Goal: Communication & Community: Answer question/provide support

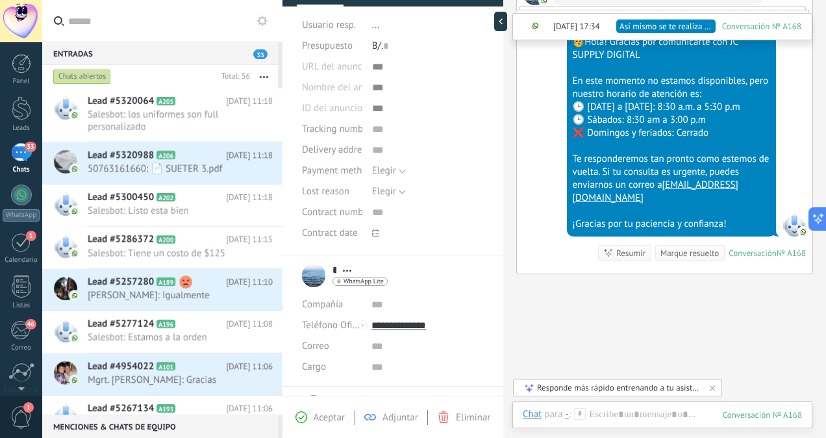
scroll to position [1684, 0]
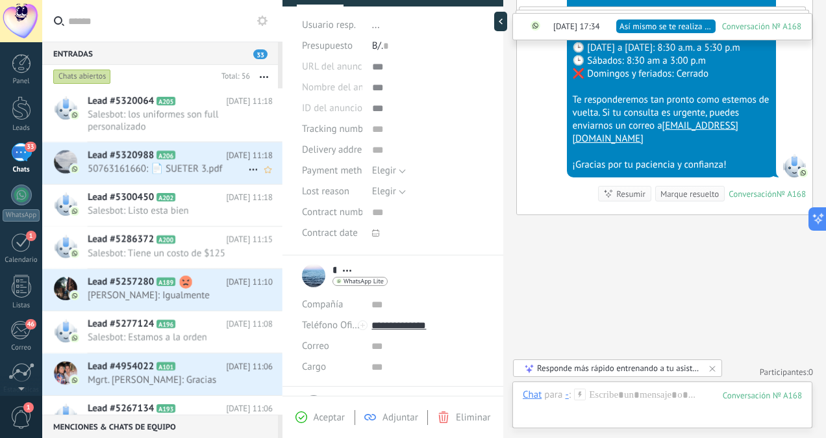
click at [177, 162] on span "50763161660: 📄 SUETER 3.pdf" at bounding box center [168, 168] width 160 height 12
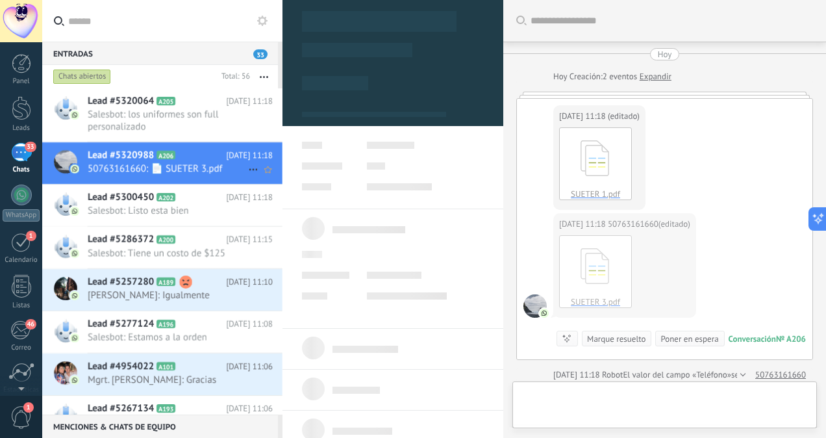
scroll to position [168, 0]
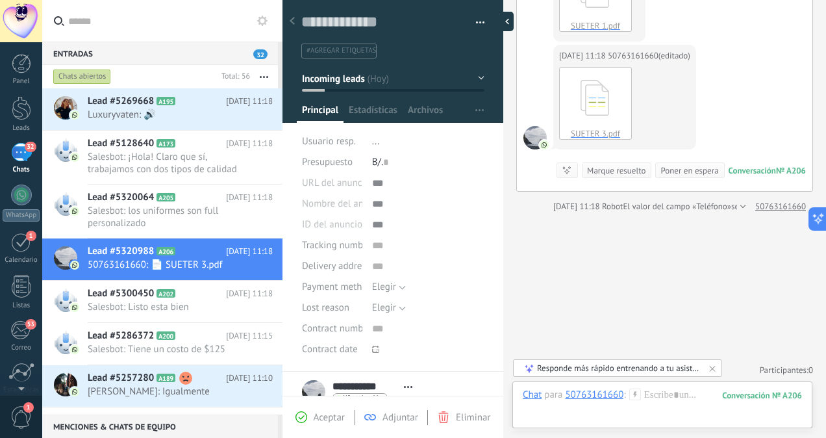
click at [504, 23] on div at bounding box center [503, 21] width 19 height 19
type textarea "**********"
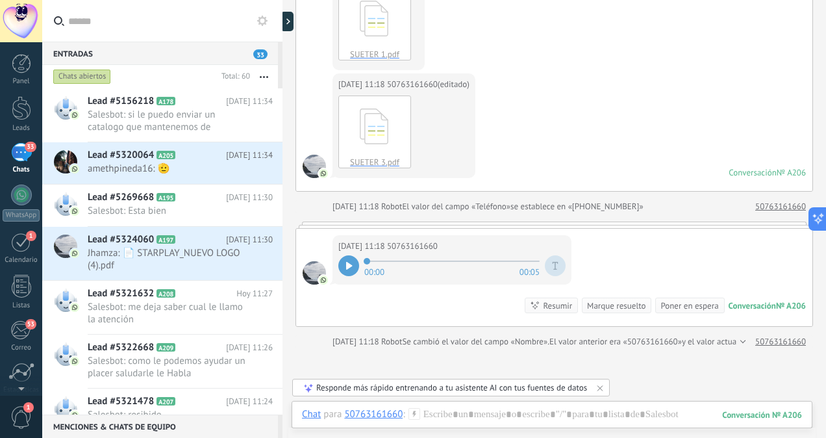
scroll to position [144, 0]
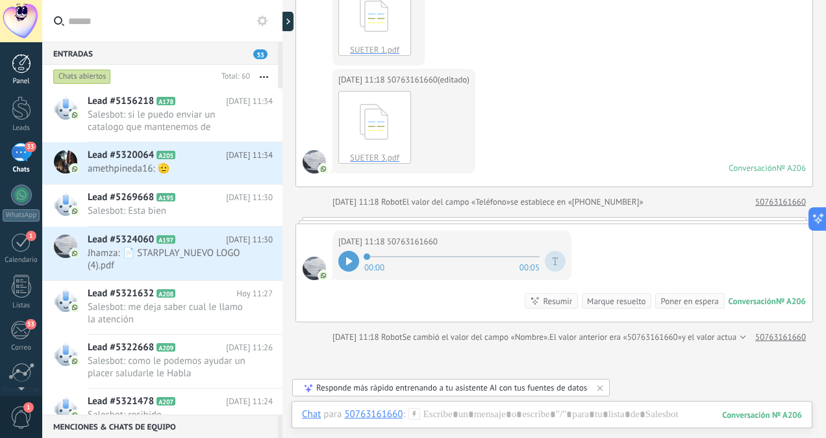
click at [16, 68] on div at bounding box center [21, 63] width 19 height 19
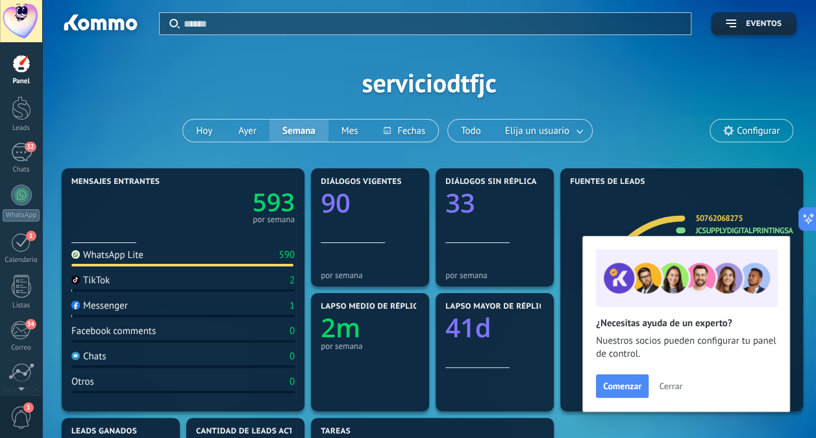
click at [664, 387] on span "Cerrar" at bounding box center [670, 385] width 23 height 9
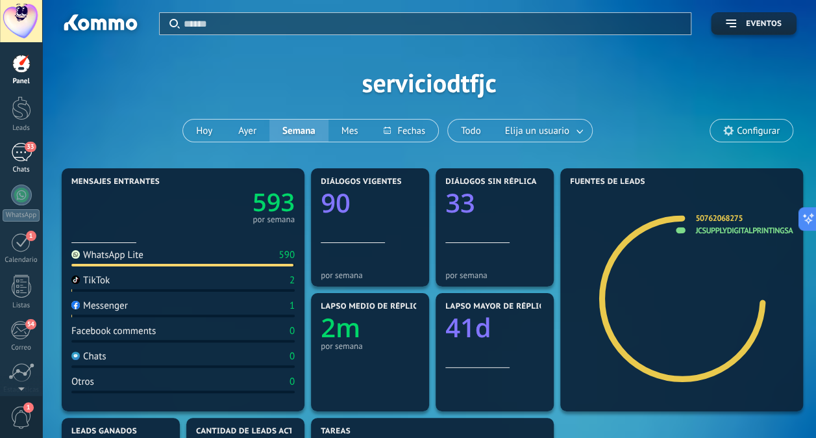
click at [21, 144] on div "33" at bounding box center [21, 152] width 21 height 19
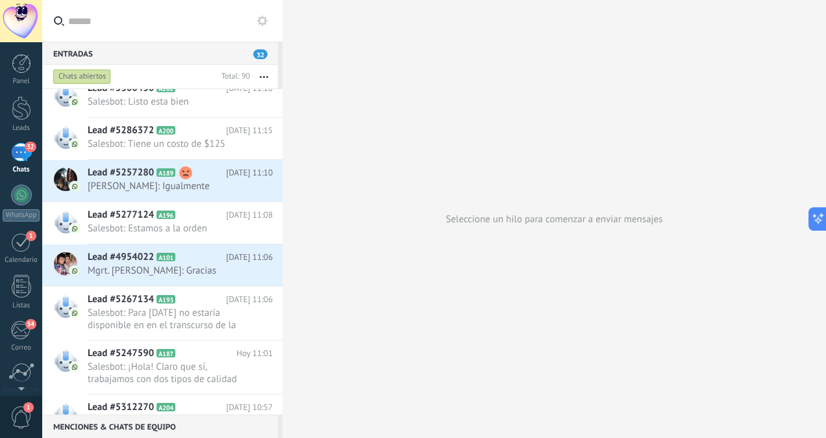
scroll to position [448, 0]
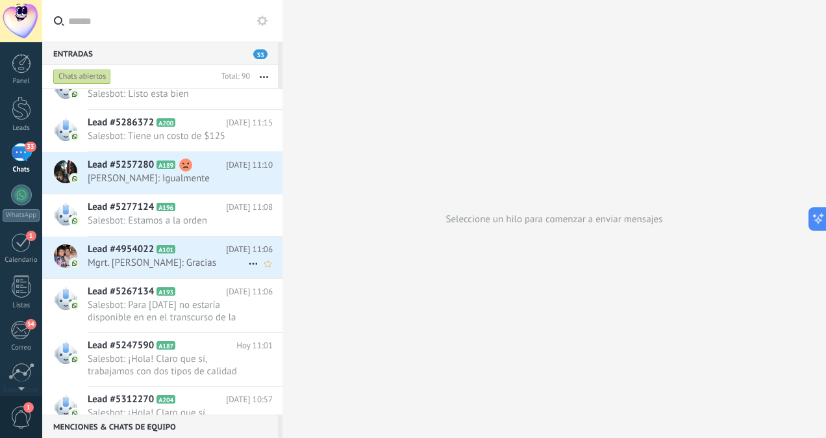
click at [193, 251] on h2 "Lead #4954022 A101" at bounding box center [157, 249] width 138 height 13
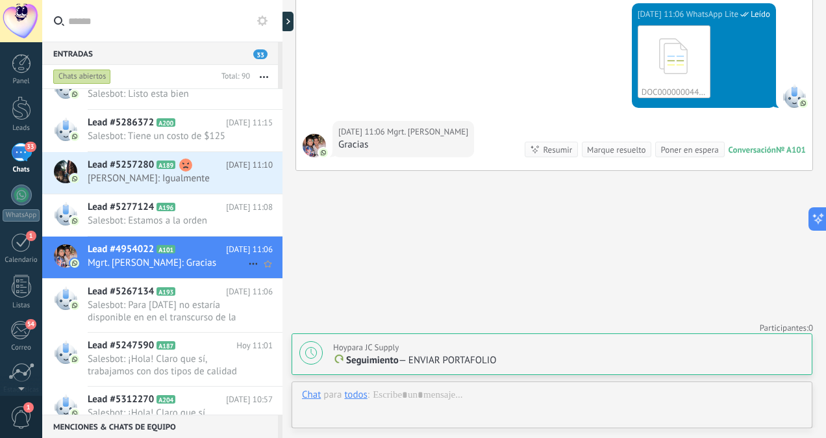
scroll to position [346, 0]
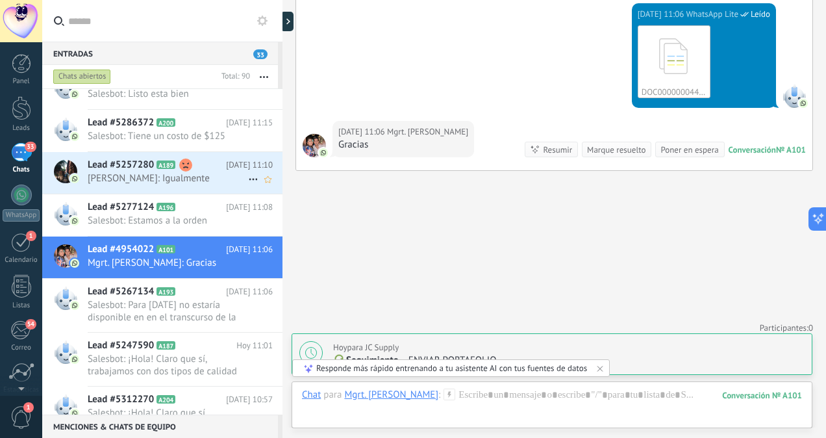
click at [212, 169] on h2 "Lead #5257280 A189" at bounding box center [157, 164] width 138 height 13
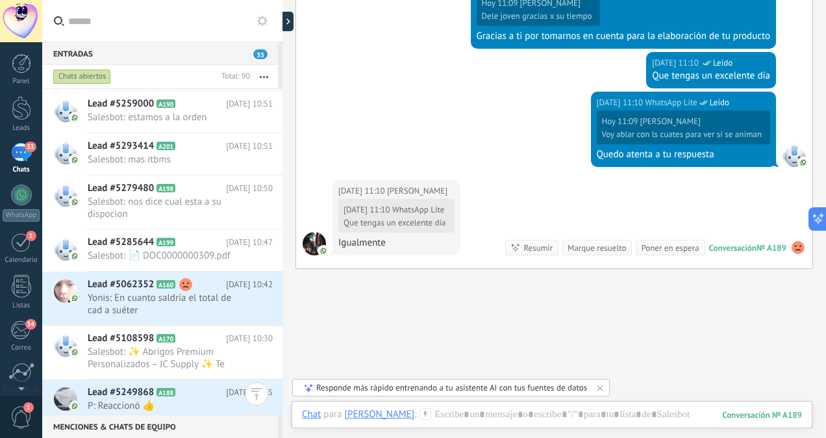
scroll to position [855, 0]
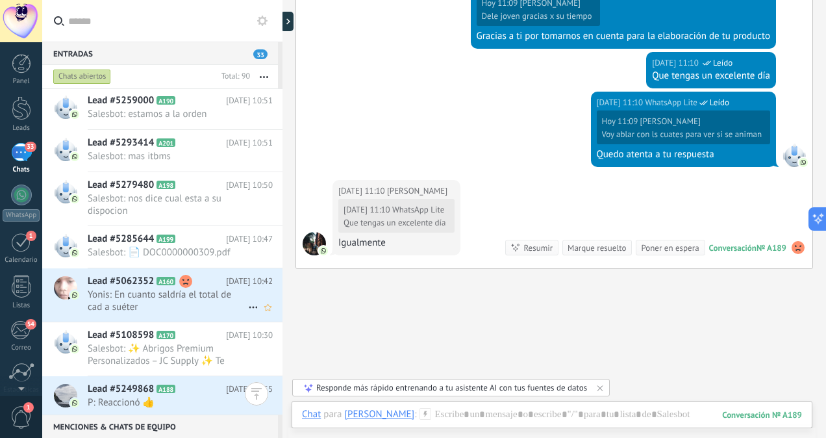
click at [192, 296] on span "Yonis: En cuanto saldría el total de cad a suéter" at bounding box center [168, 300] width 160 height 25
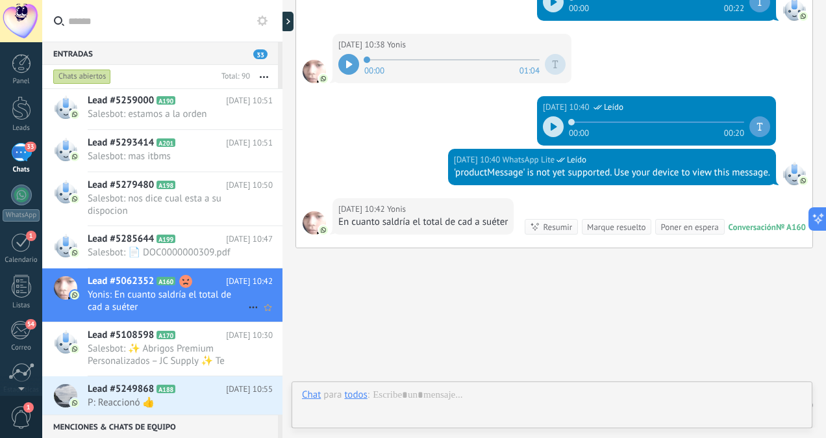
scroll to position [346, 0]
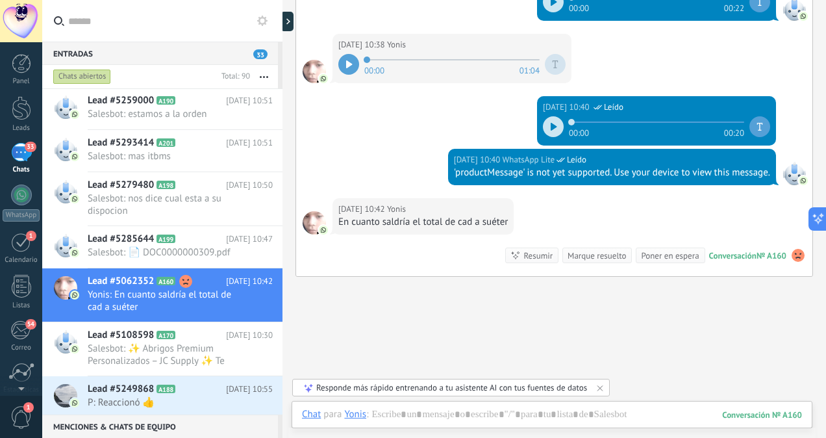
click at [551, 123] on icon at bounding box center [554, 127] width 6 height 8
click at [755, 272] on div "Hoy 10:42 Yonis En cuanto saldría el total de cad a suéter Conversación № A160 …" at bounding box center [554, 237] width 516 height 78
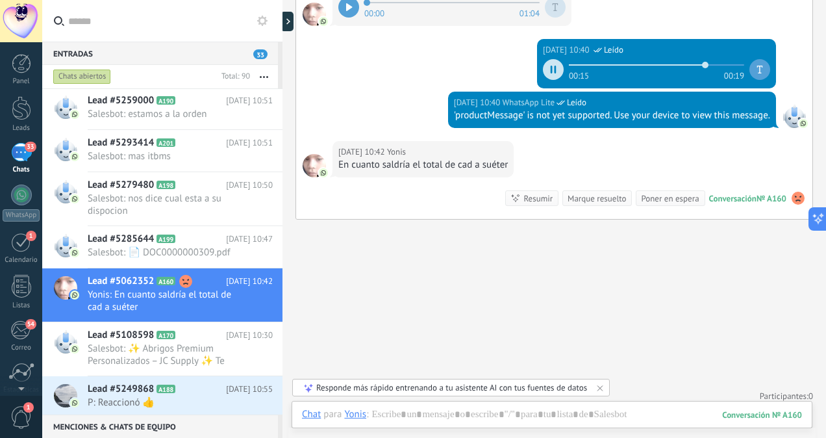
scroll to position [1117, 0]
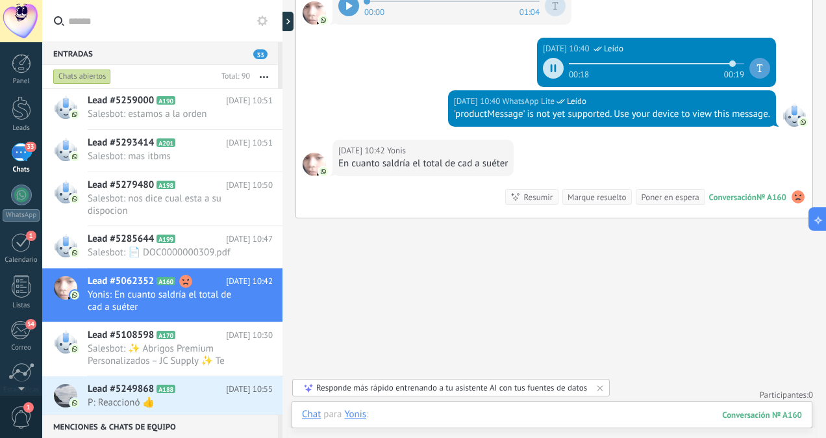
click at [387, 418] on div at bounding box center [552, 427] width 500 height 39
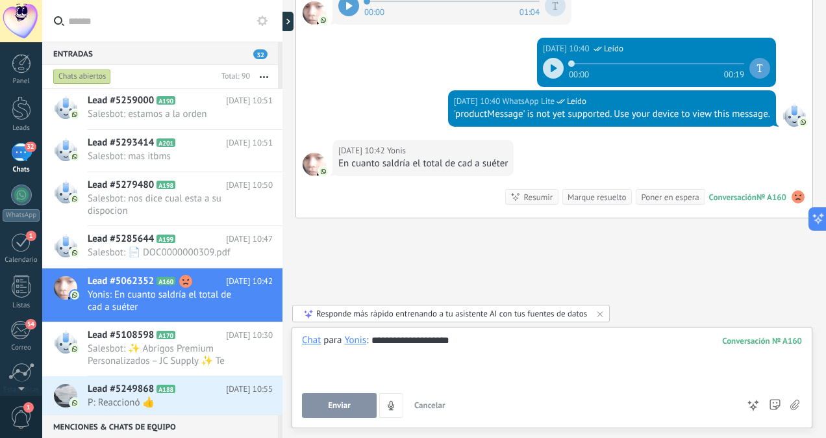
click at [336, 406] on span "Enviar" at bounding box center [339, 405] width 23 height 9
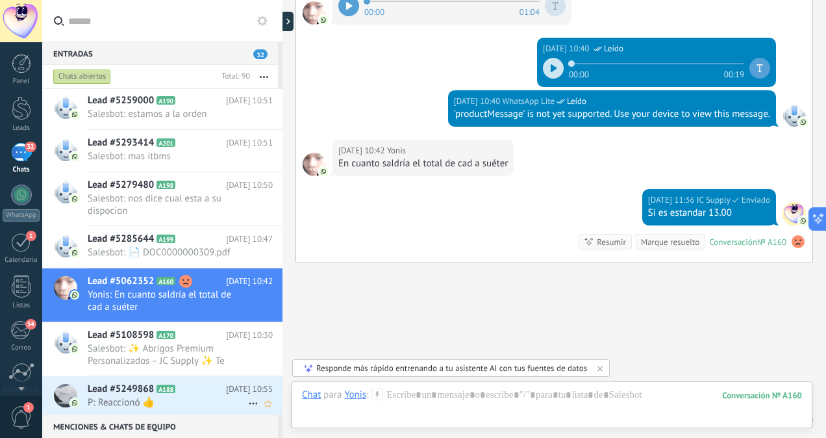
scroll to position [1165, 0]
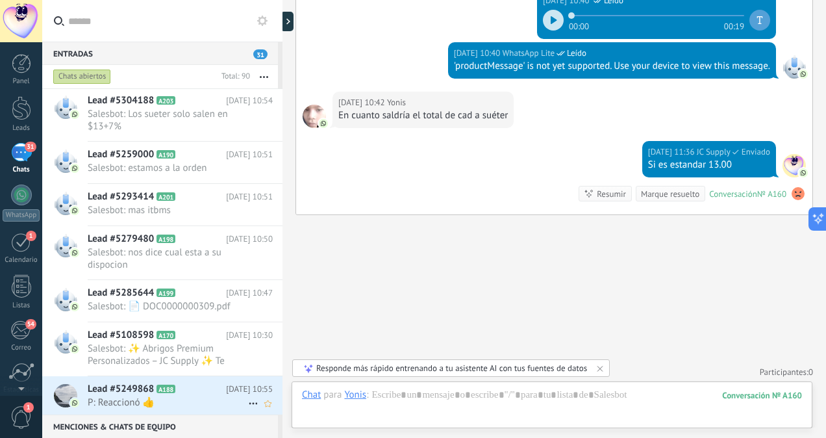
click at [207, 396] on span "P: Reaccionó 👍" at bounding box center [168, 402] width 160 height 12
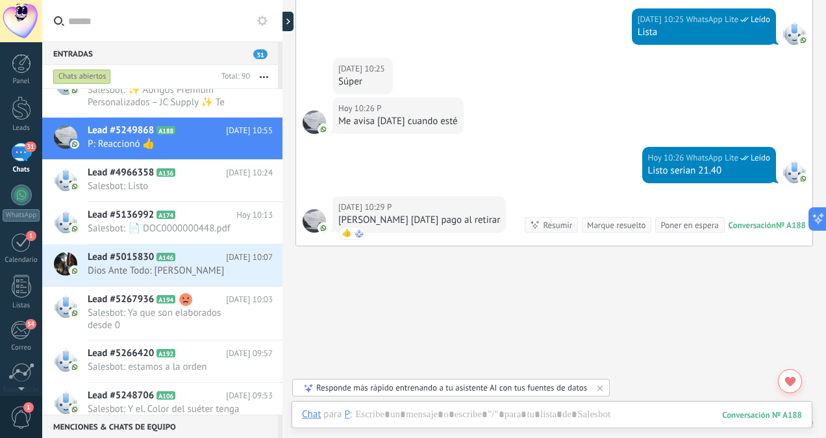
scroll to position [1138, 0]
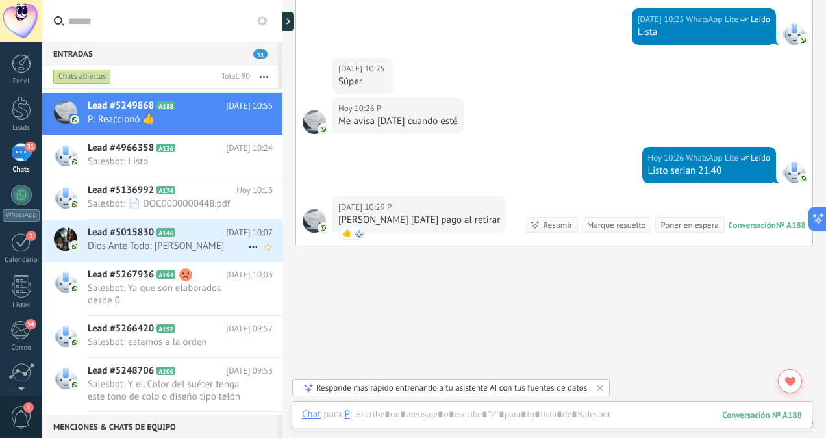
click at [184, 249] on div "Lead #5015830 A146 Hoy 10:07 Dios Ante Todo: Zulay" at bounding box center [185, 240] width 195 height 41
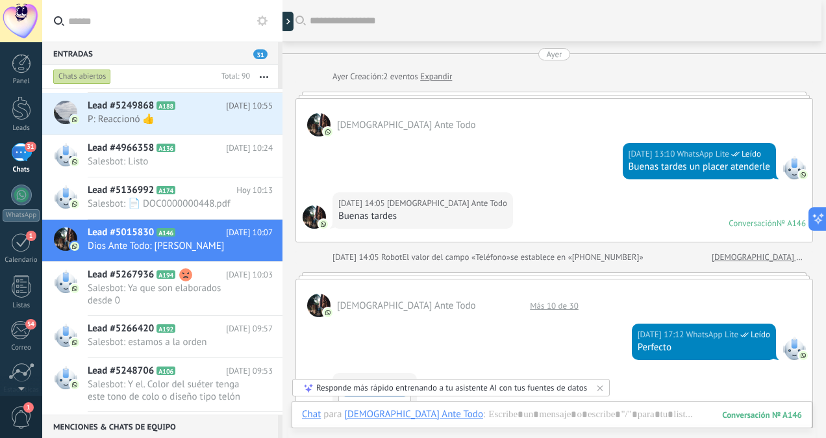
click at [283, 240] on div at bounding box center [283, 219] width 0 height 438
type textarea "**********"
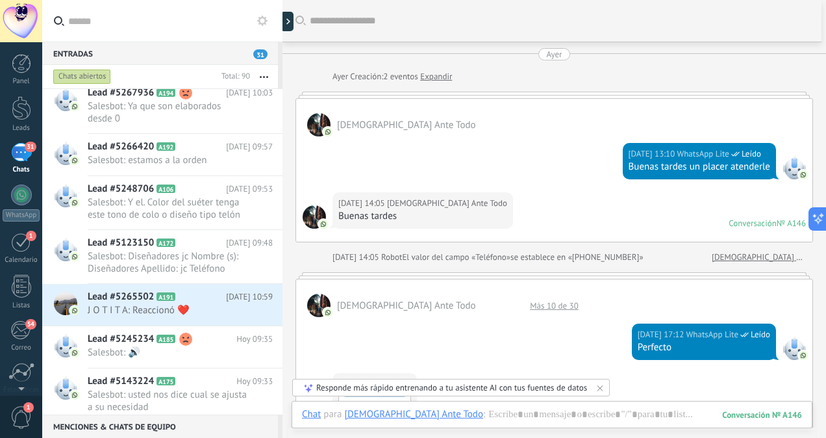
scroll to position [1350, 0]
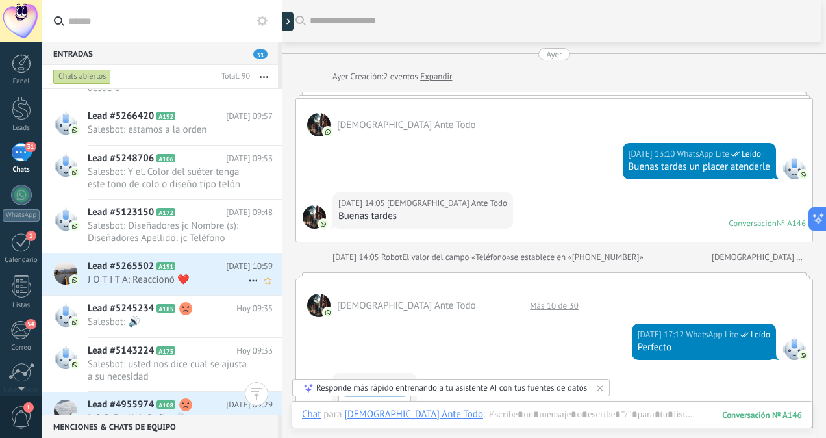
click at [192, 265] on h2 "Lead #5265502 A191" at bounding box center [157, 266] width 138 height 13
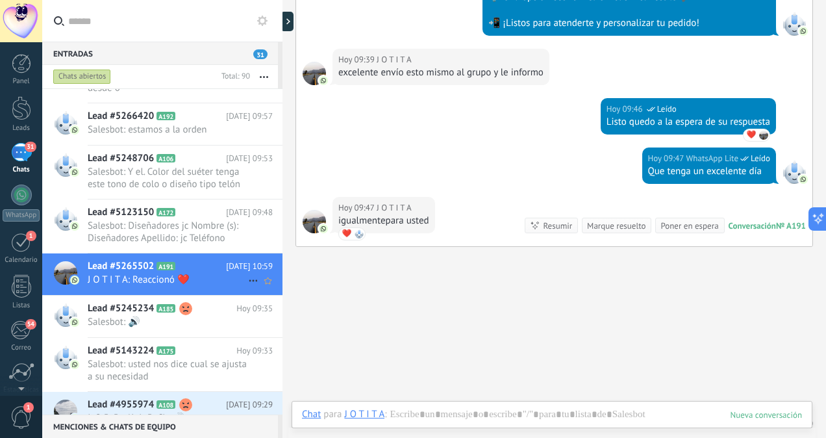
scroll to position [346, 0]
click at [279, 283] on div "Entradas 31 Chats abiertos Total: 90 Silenciar Acciones múltiples Ordenar Más r…" at bounding box center [434, 219] width 784 height 438
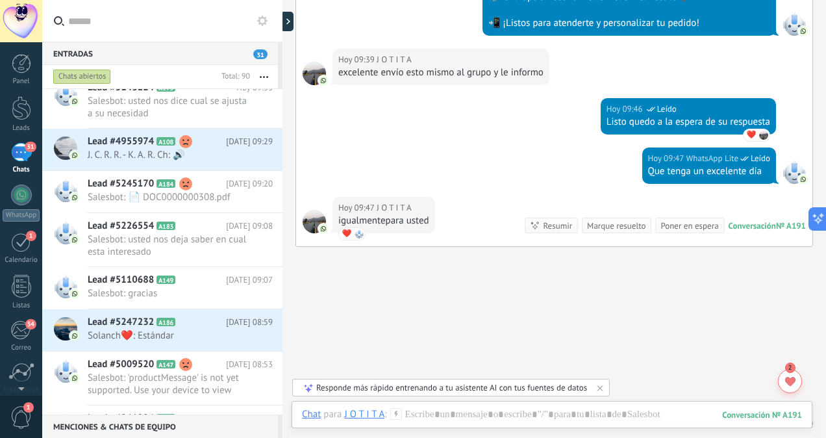
scroll to position [1625, 0]
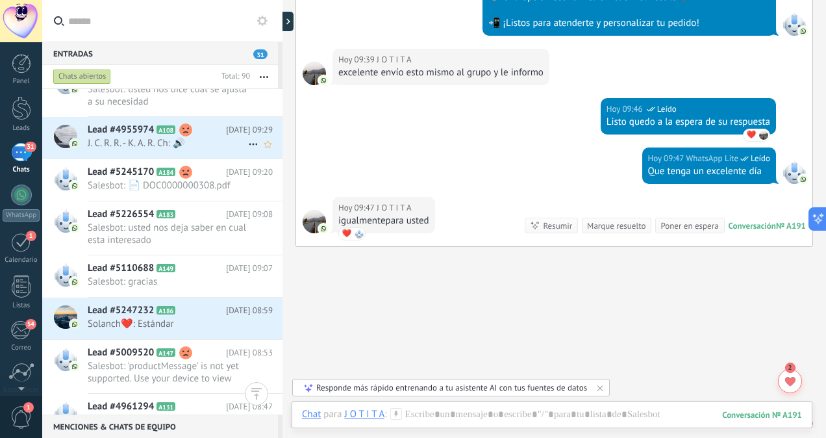
click at [200, 142] on span "J. C. R. R. - K. A. R. Ch: 🔊" at bounding box center [168, 143] width 160 height 12
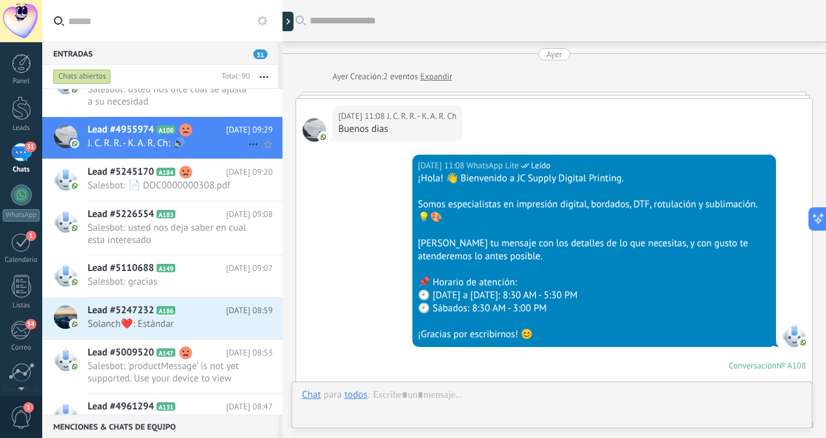
scroll to position [919, 0]
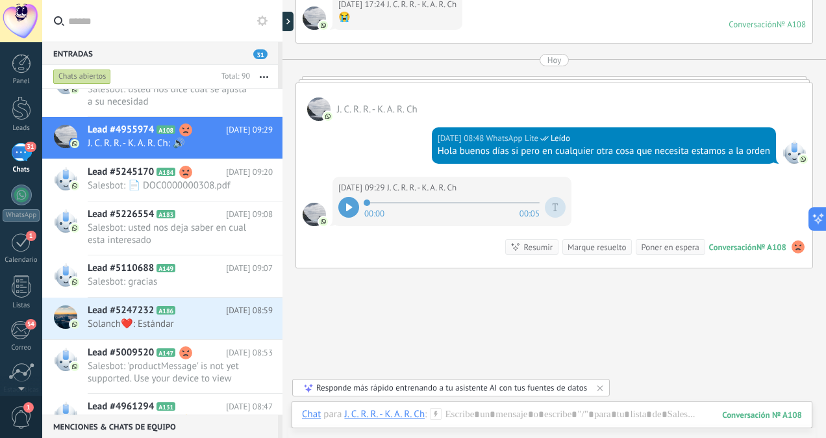
click at [348, 203] on icon at bounding box center [349, 207] width 6 height 8
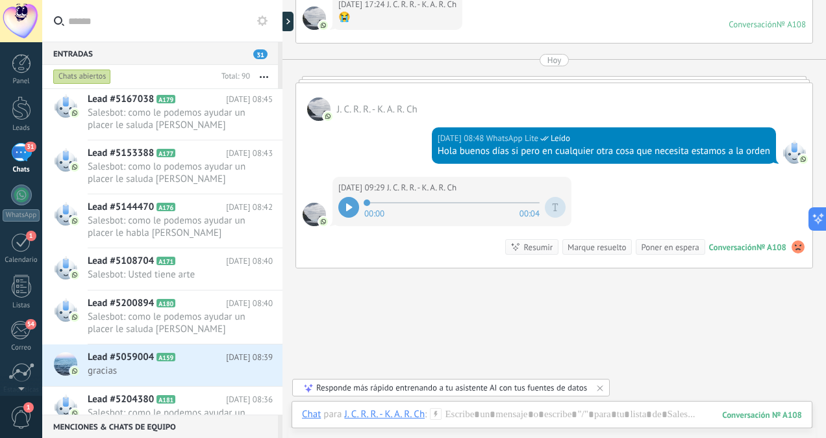
scroll to position [2006, 0]
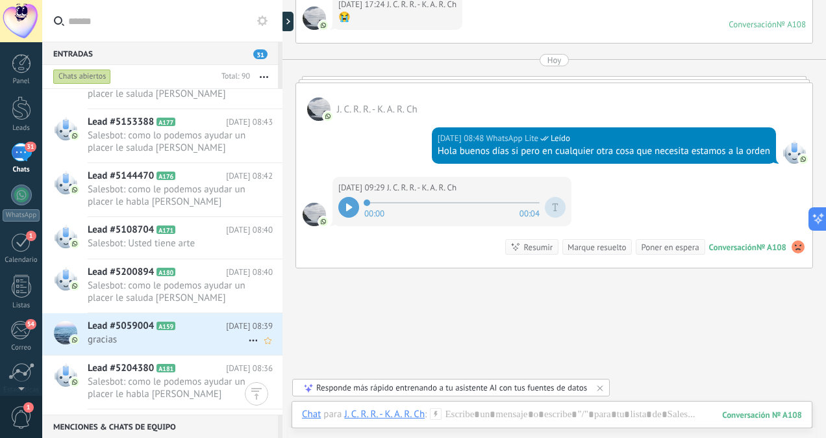
click at [186, 340] on span "gracias" at bounding box center [168, 339] width 160 height 12
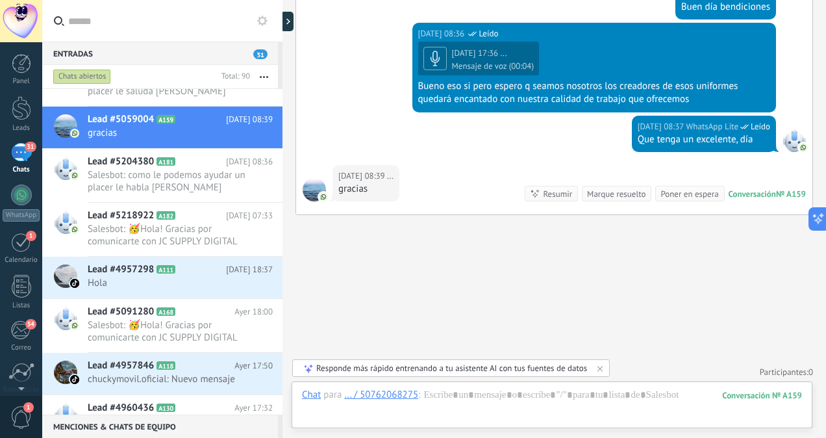
scroll to position [2293, 0]
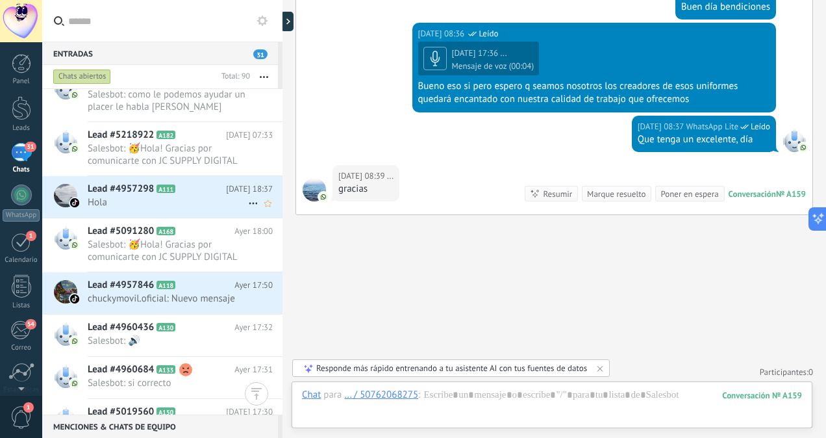
click at [186, 191] on icon at bounding box center [185, 189] width 13 height 13
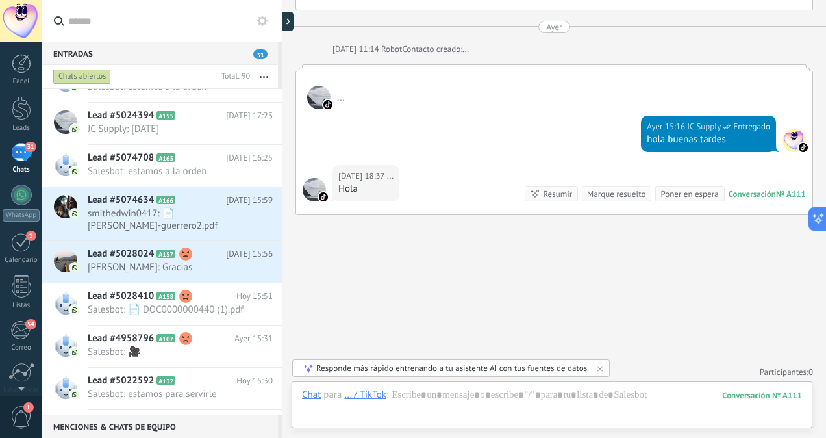
scroll to position [2677, 0]
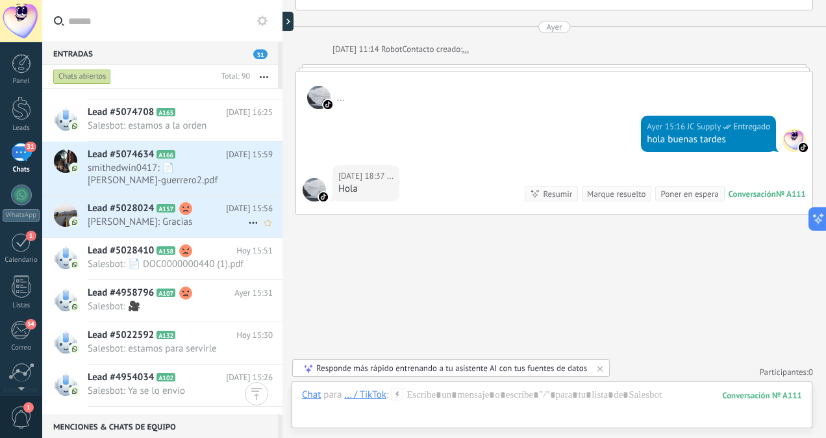
click at [186, 220] on span "Kelibeth: Gracias" at bounding box center [168, 222] width 160 height 12
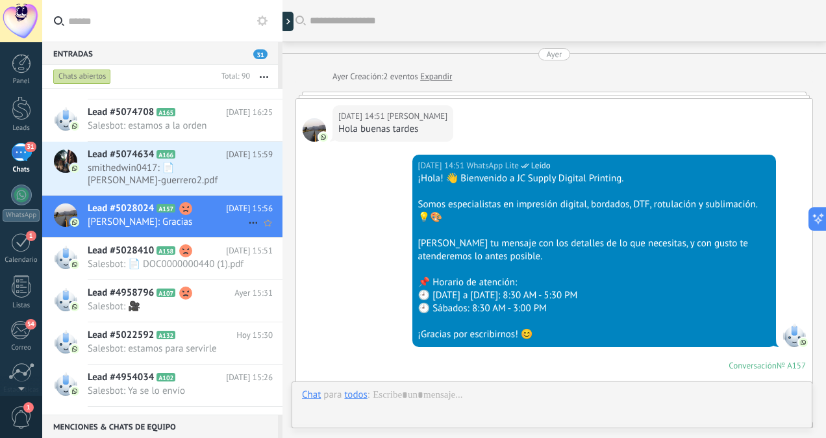
scroll to position [674, 0]
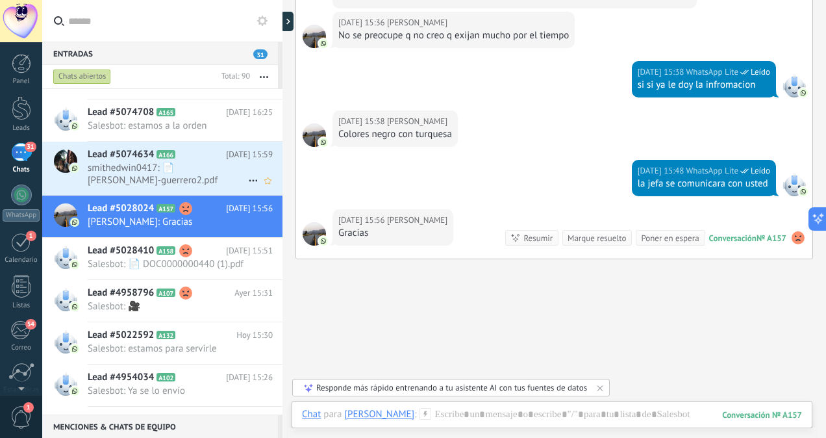
click at [175, 177] on span "smithedwin0417: 📄 [PERSON_NAME]-guerrero2.pdf" at bounding box center [168, 174] width 160 height 25
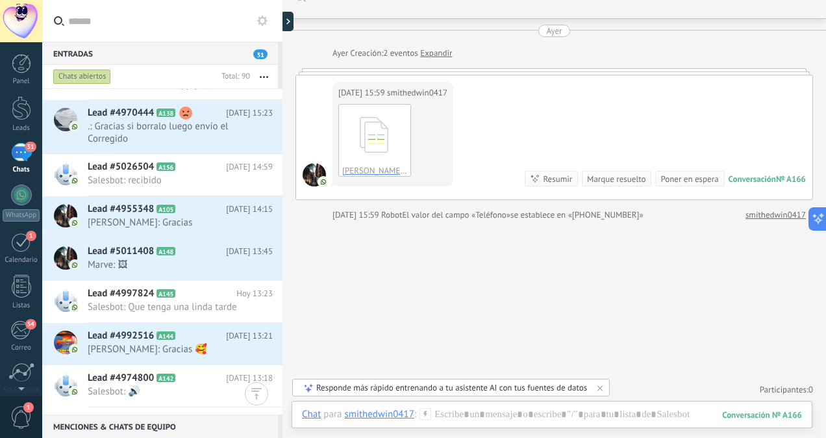
scroll to position [3061, 0]
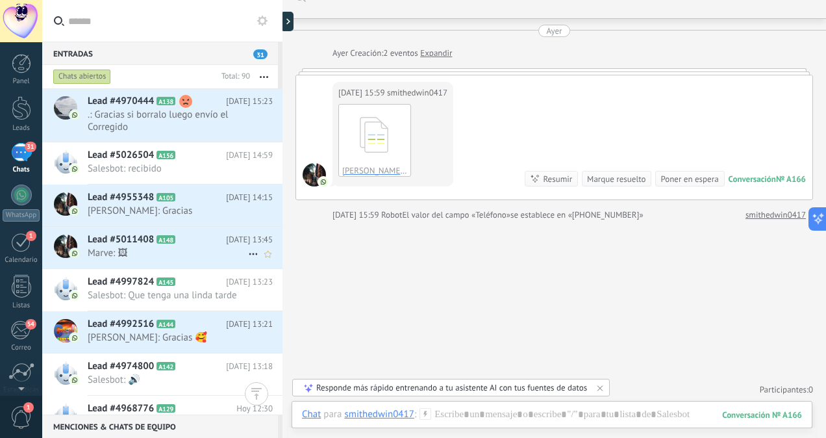
click at [156, 247] on span "Marve: 🖼" at bounding box center [168, 253] width 160 height 12
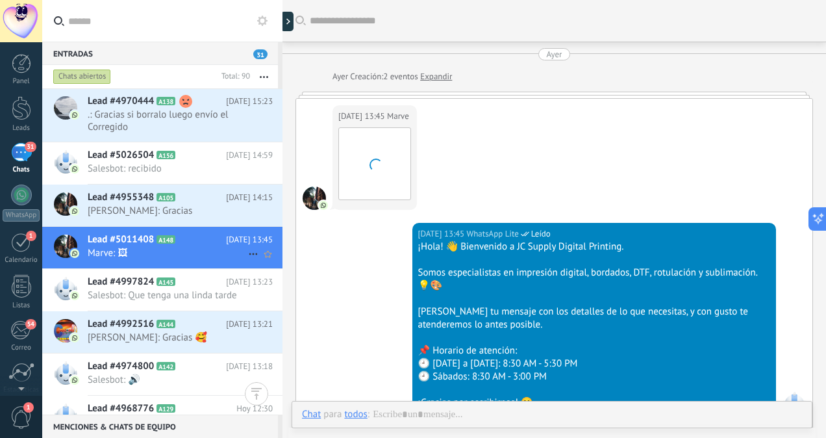
scroll to position [266, 0]
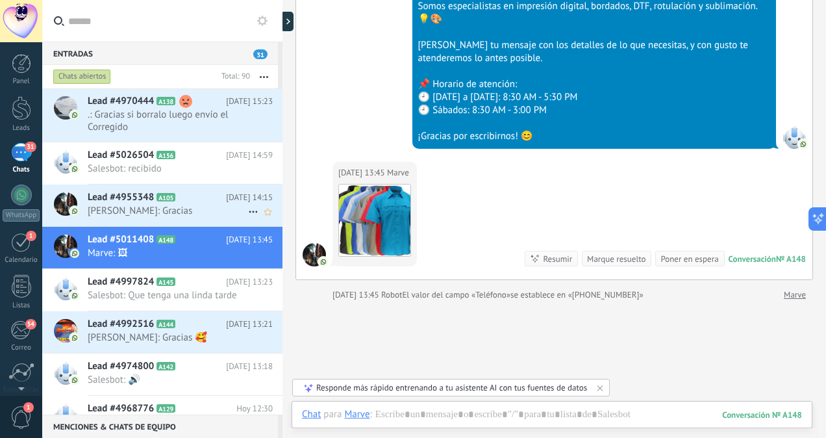
click at [152, 214] on span "[PERSON_NAME]: Gracias" at bounding box center [168, 211] width 160 height 12
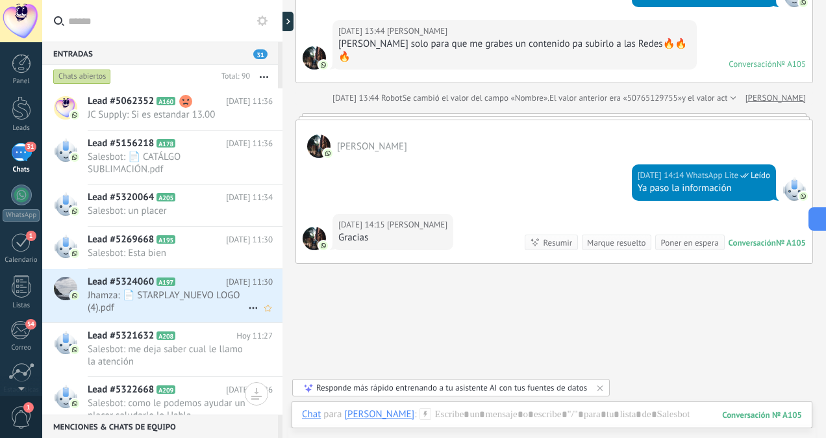
click at [149, 309] on span "Jhamza: 📄 STARPLAY_NUEVO LOGO (4).pdf" at bounding box center [168, 301] width 160 height 25
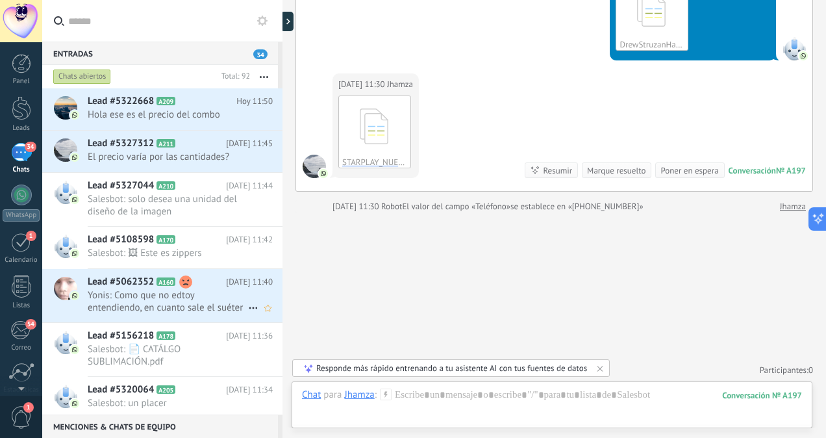
click at [231, 309] on span "Yonis: Como que no edtoy entendiendo, en cuanto sale el suéter con su logo ya l…" at bounding box center [168, 301] width 160 height 25
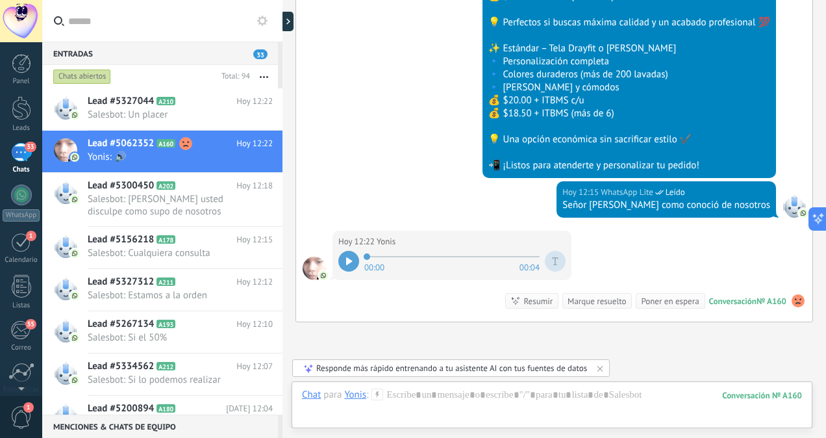
scroll to position [1598, 0]
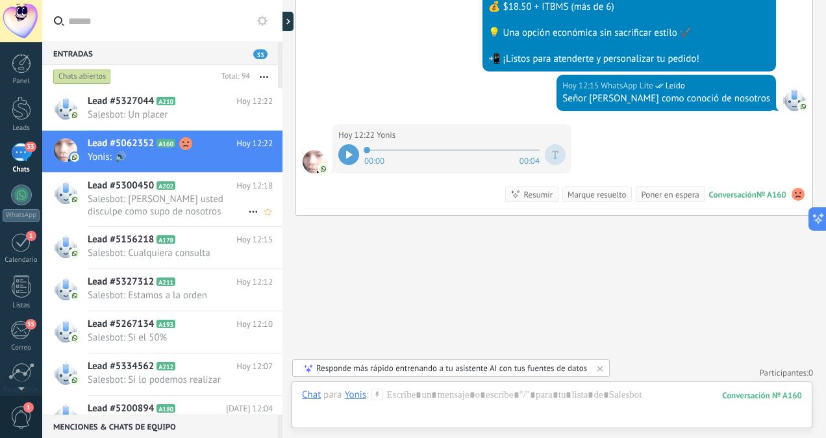
click at [180, 200] on span "Salesbot: Señora elvira usted disculpe como supo de nosotros" at bounding box center [168, 205] width 160 height 25
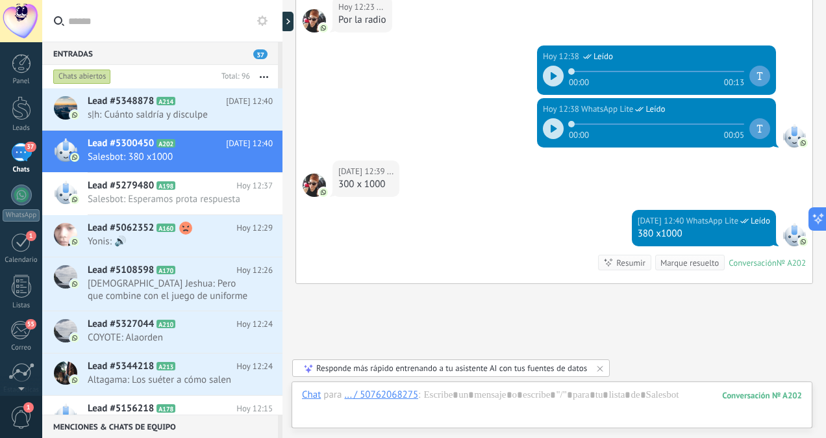
scroll to position [1057, 0]
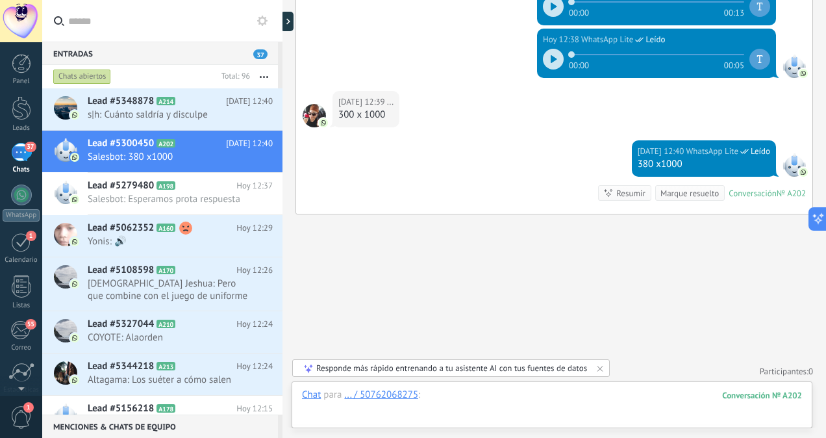
click at [455, 392] on div at bounding box center [552, 407] width 500 height 39
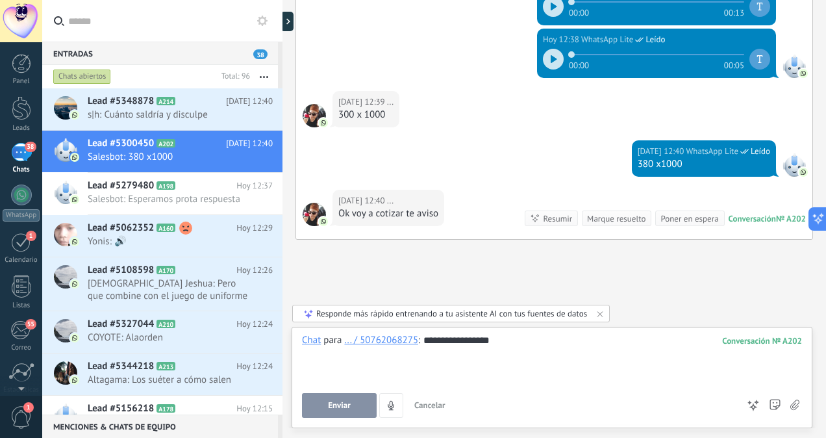
scroll to position [1082, 0]
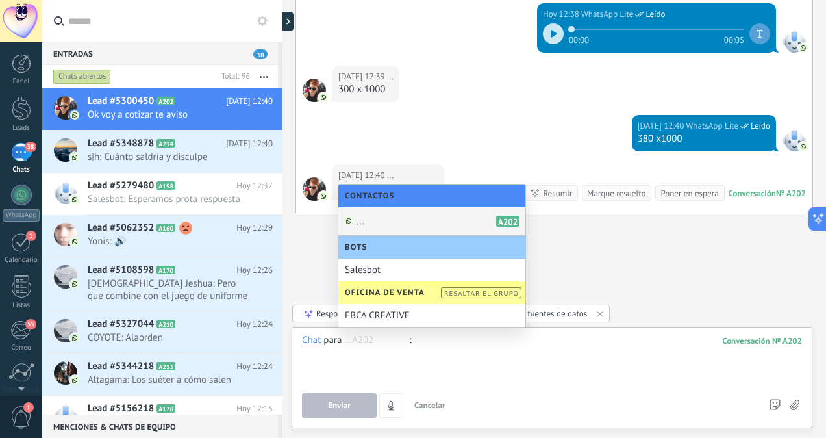
click at [419, 361] on div at bounding box center [552, 358] width 501 height 49
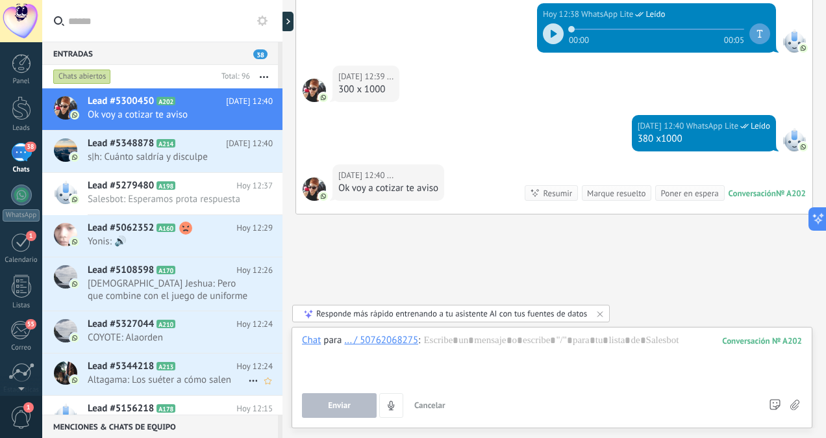
click at [116, 382] on span "Altagama: Los suéter a cómo salen" at bounding box center [168, 379] width 160 height 12
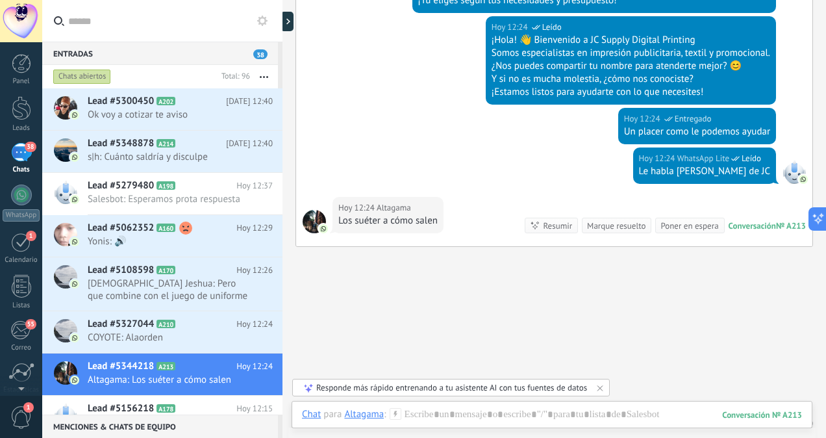
scroll to position [672, 0]
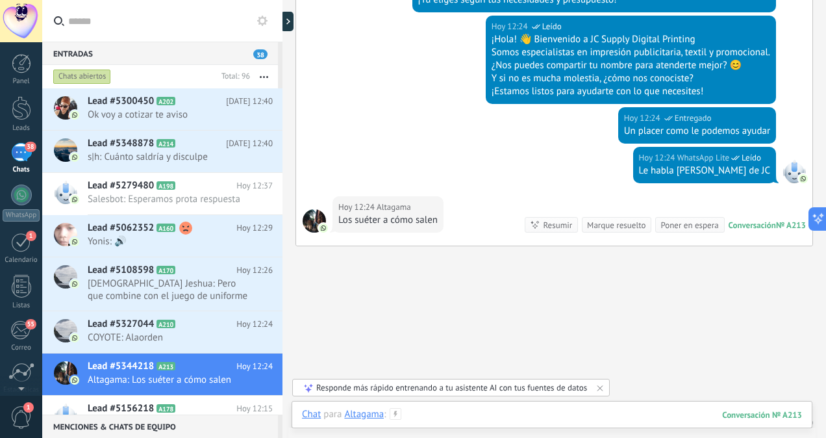
click at [438, 414] on div at bounding box center [552, 427] width 500 height 39
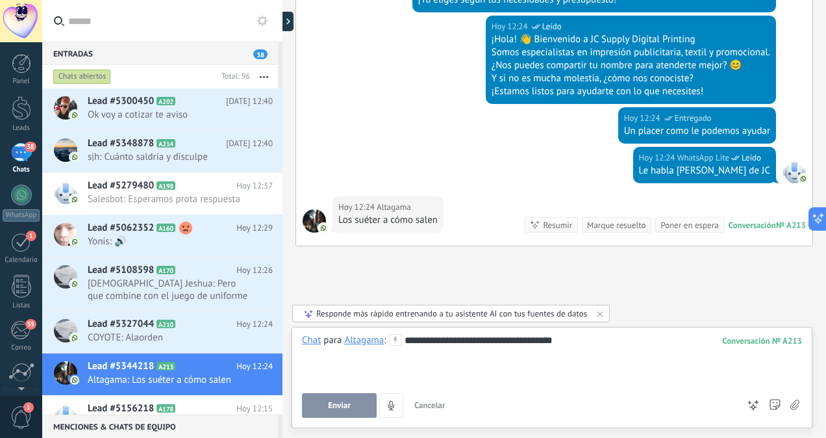
click at [330, 404] on span "Enviar" at bounding box center [339, 405] width 23 height 9
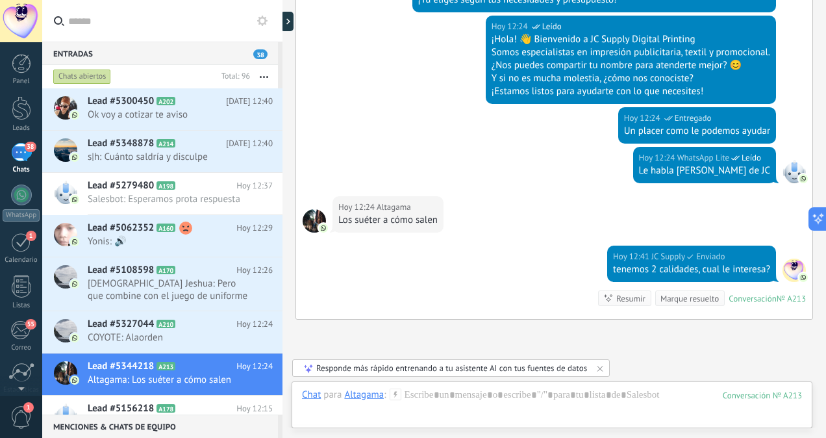
scroll to position [778, 0]
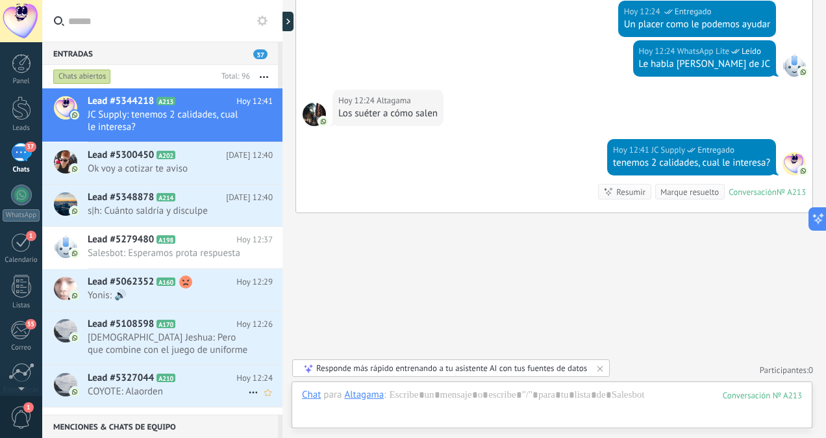
click at [131, 393] on span "COYOTE: Alaorden" at bounding box center [168, 391] width 160 height 12
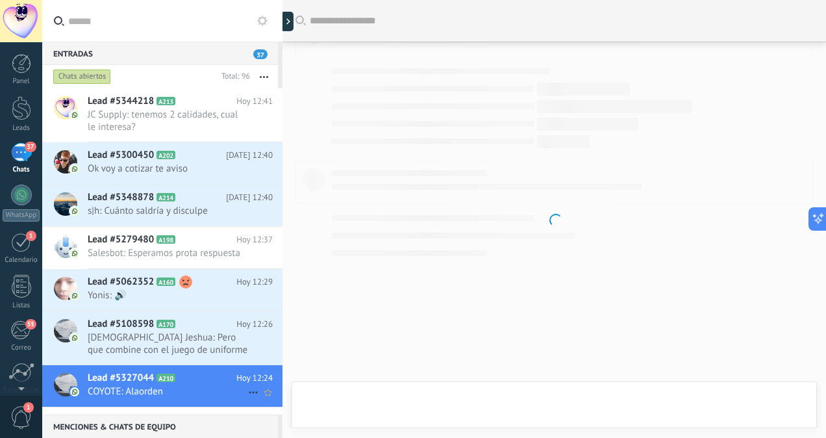
scroll to position [346, 0]
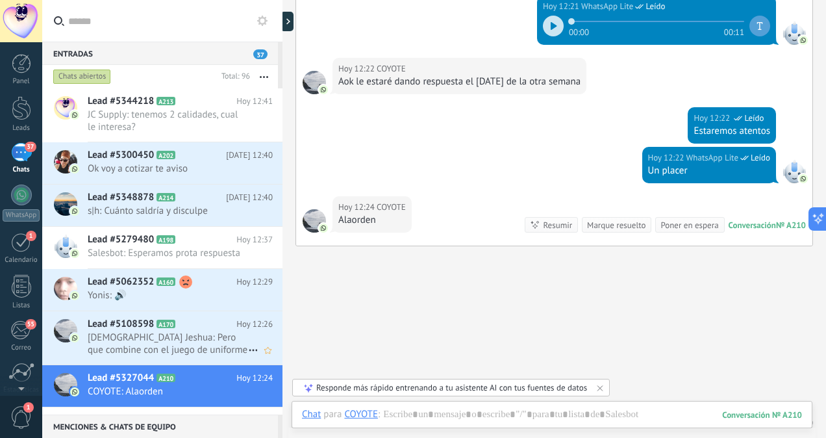
click at [142, 357] on div "Lead #5108598 A170 Hoy 12:26 Jeshua Jeshua: Pero que combine con el juego de un…" at bounding box center [185, 337] width 195 height 53
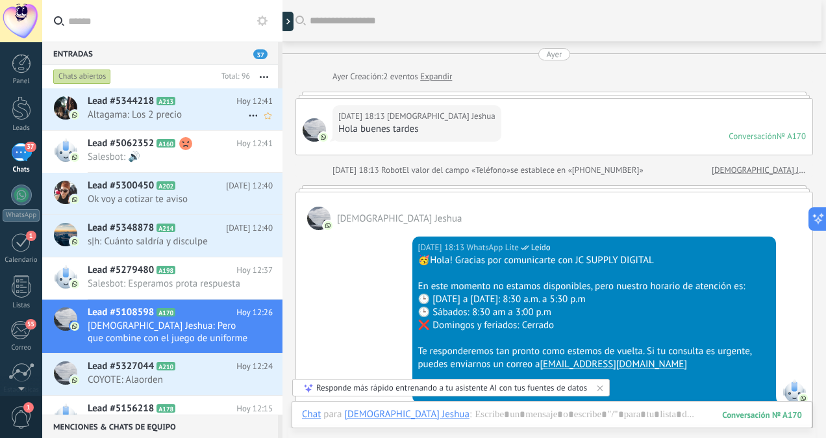
click at [186, 114] on span "Altagama: Los 2 precio" at bounding box center [168, 114] width 160 height 12
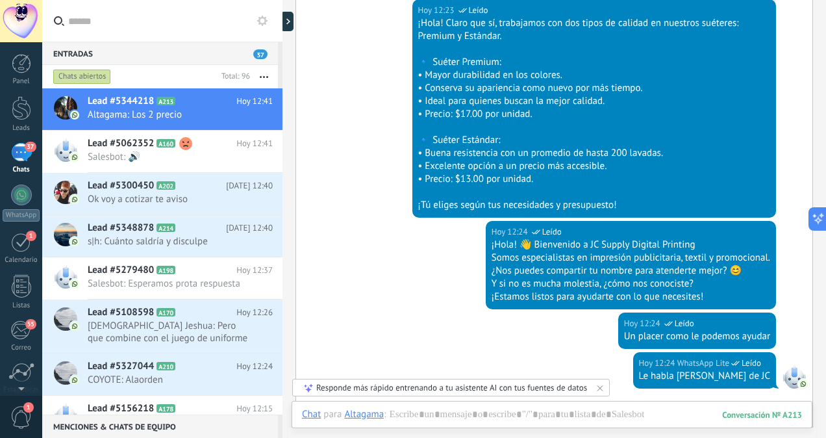
scroll to position [419, 0]
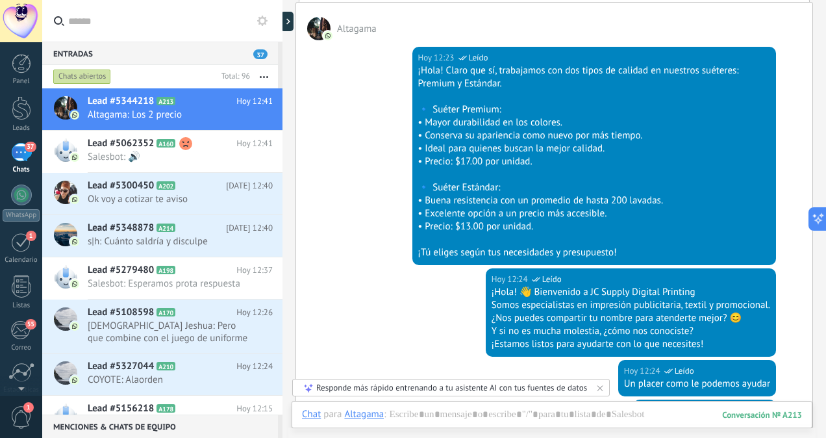
drag, startPoint x: 420, startPoint y: 106, endPoint x: 610, endPoint y: 225, distance: 224.7
click at [610, 225] on div "¡Hola! Claro que sí, trabajamos con dos tipos de calidad en nuestros suéteres: …" at bounding box center [594, 161] width 353 height 195
copy div "🔹 Suéter Premium: • Mayor durabilidad en los colores. • Conserva su apariencia …"
click at [400, 419] on div at bounding box center [552, 427] width 500 height 39
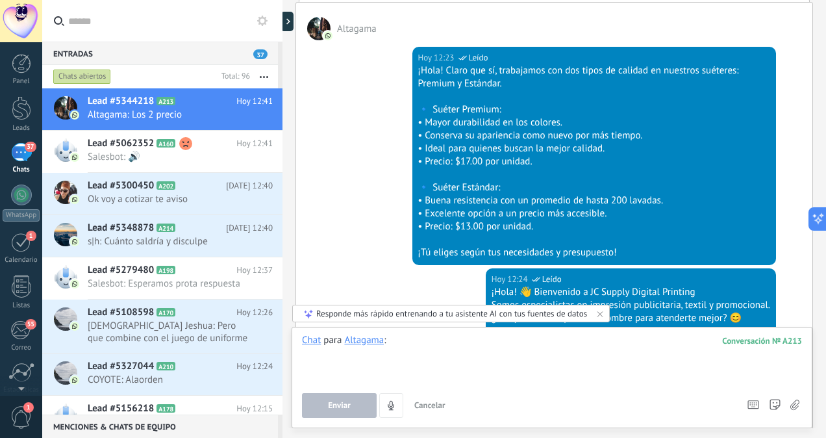
click at [403, 344] on div at bounding box center [552, 358] width 500 height 49
paste div
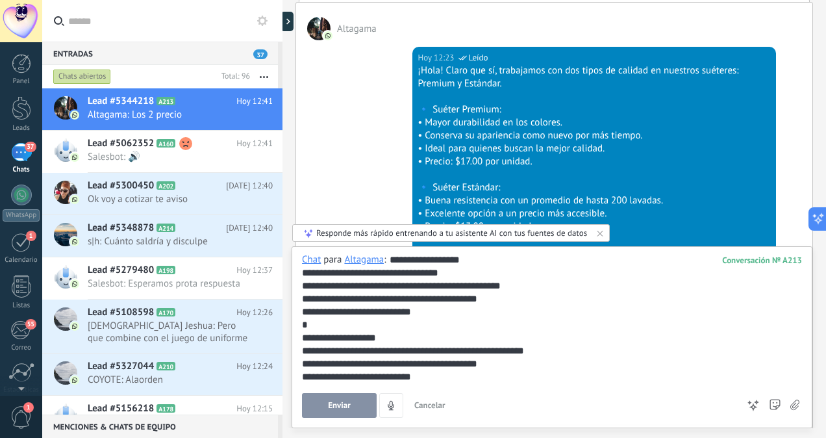
click at [338, 412] on button "Enviar" at bounding box center [339, 405] width 75 height 25
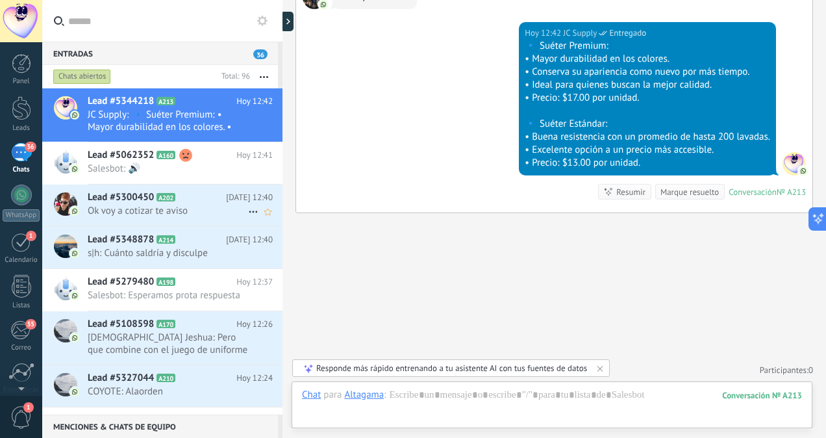
click at [190, 203] on div "Lead #5300450 A202 Hoy 12:40 Ok voy a cotizar te aviso" at bounding box center [185, 204] width 195 height 41
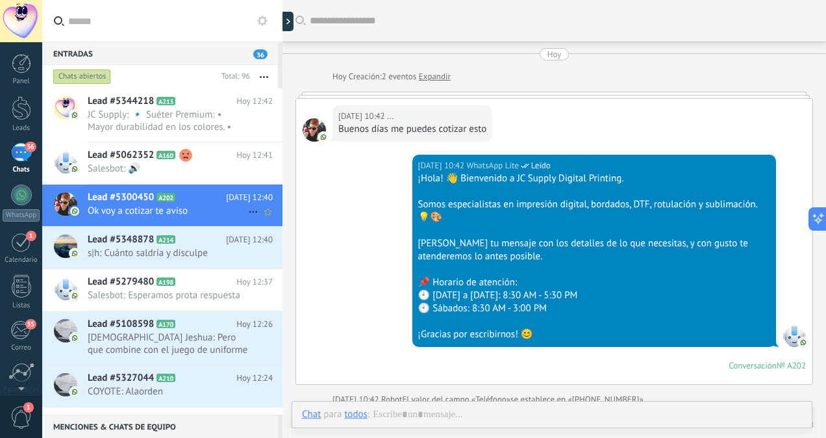
scroll to position [853, 0]
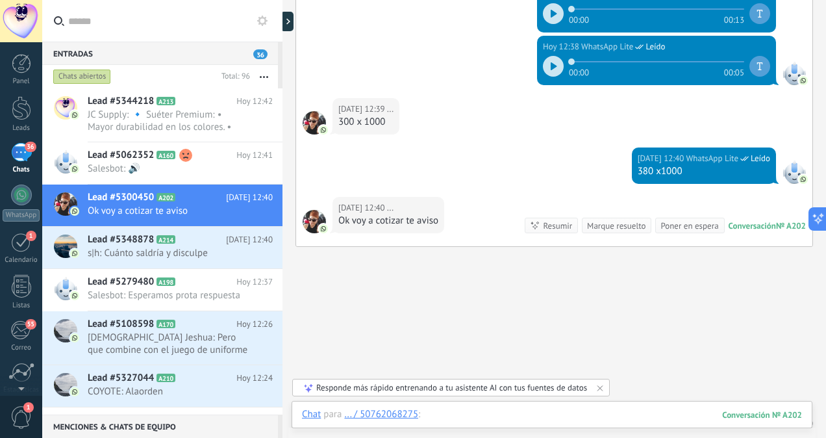
click at [454, 419] on div at bounding box center [552, 427] width 500 height 39
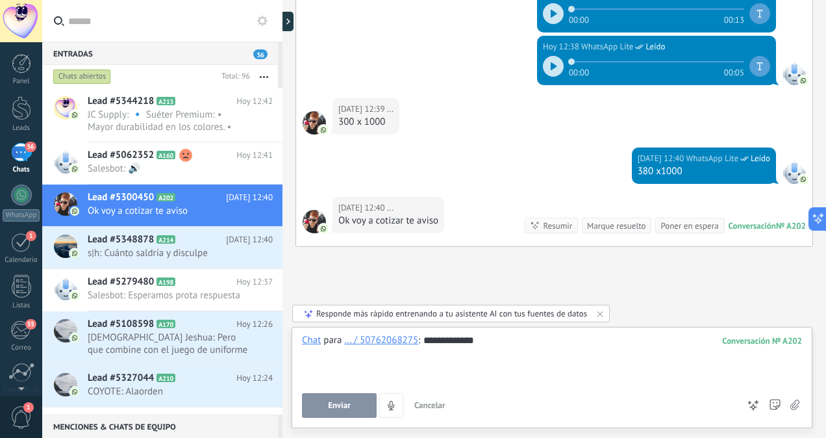
click at [338, 408] on span "Enviar" at bounding box center [339, 405] width 23 height 9
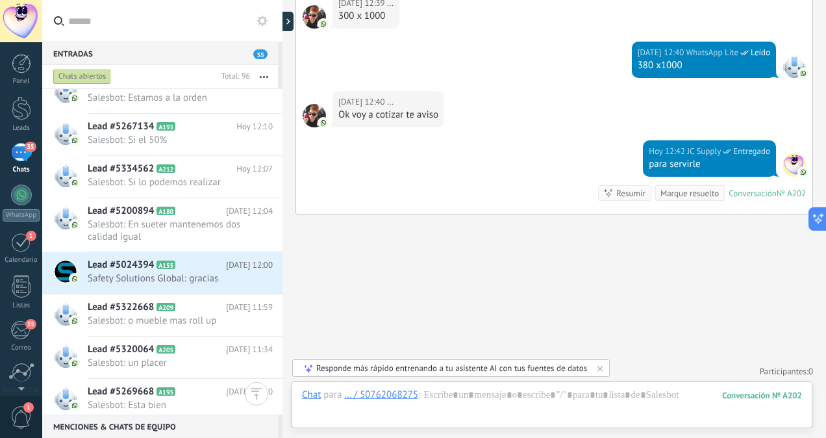
scroll to position [383, 0]
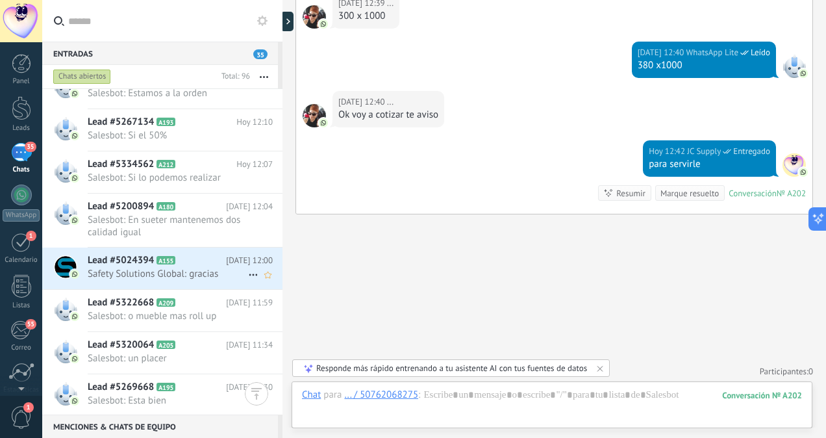
click at [175, 268] on span "Safety Solutions Global: gracias" at bounding box center [168, 274] width 160 height 12
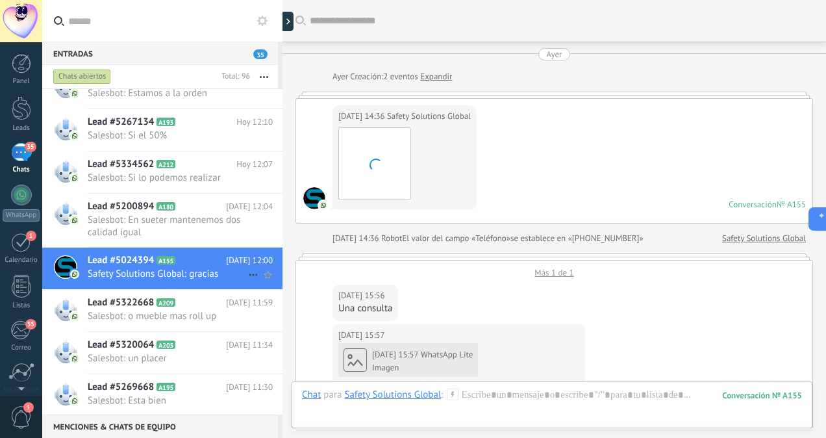
scroll to position [920, 0]
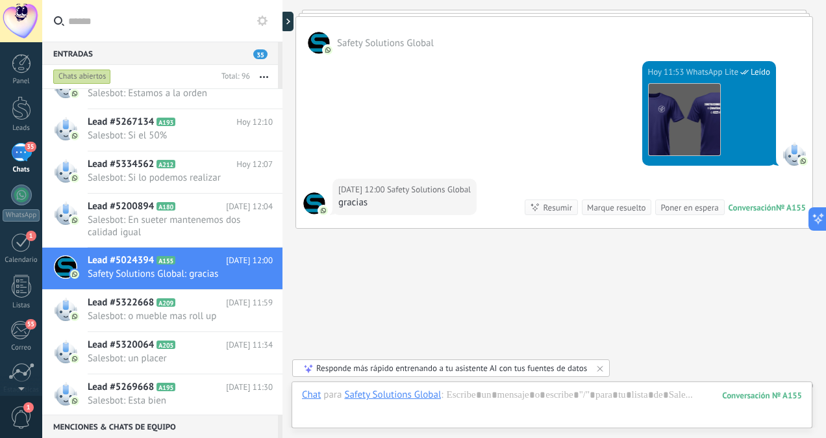
click at [283, 148] on div at bounding box center [283, 219] width 0 height 438
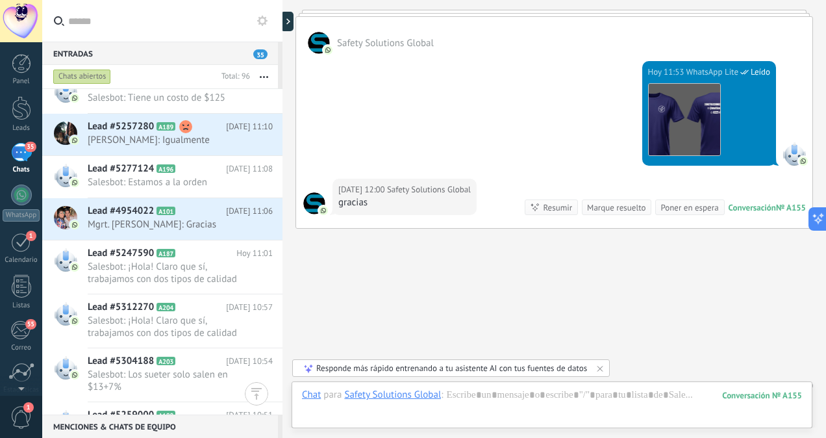
scroll to position [1005, 0]
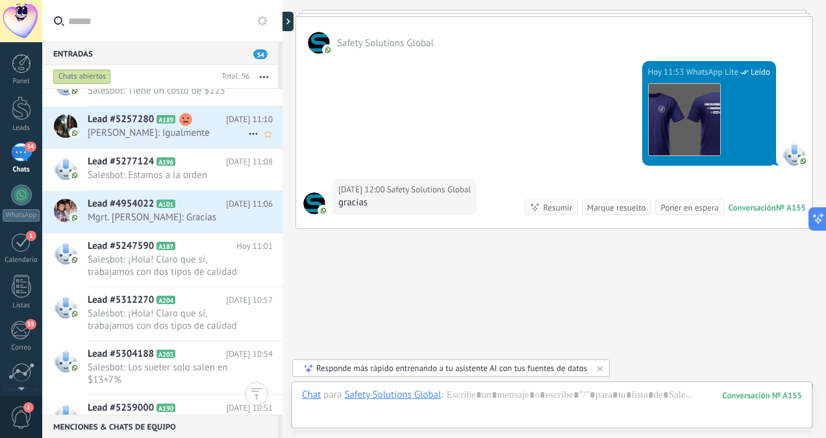
click at [160, 127] on span "[PERSON_NAME]: Igualmente" at bounding box center [168, 133] width 160 height 12
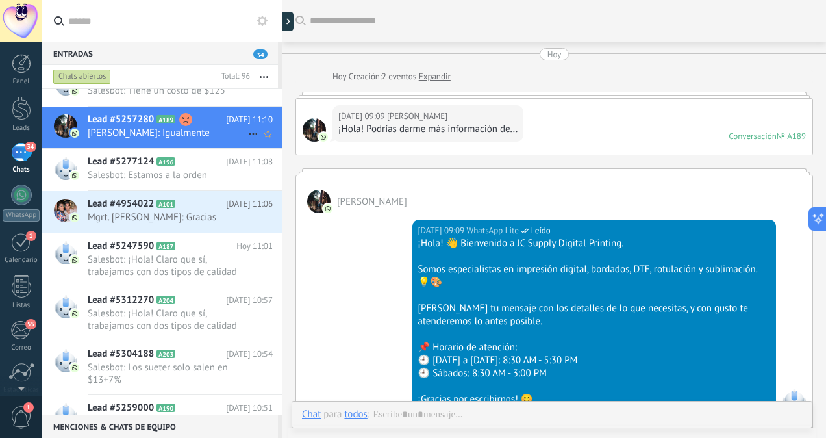
scroll to position [1753, 0]
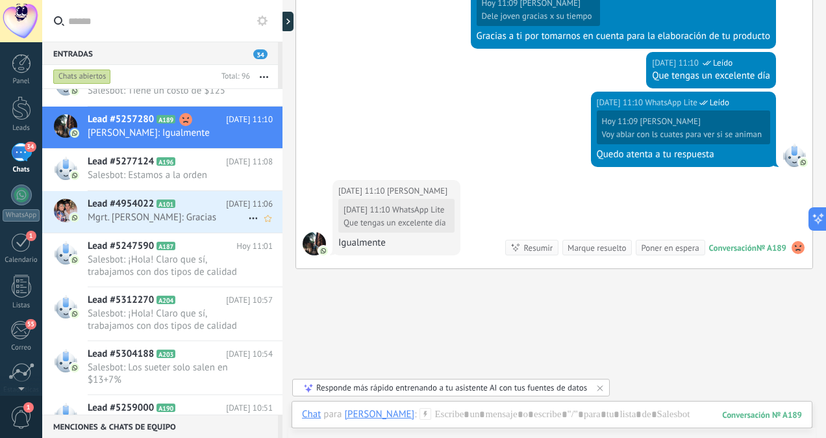
click at [189, 218] on span "Mgrt. [PERSON_NAME]: Gracias" at bounding box center [168, 217] width 160 height 12
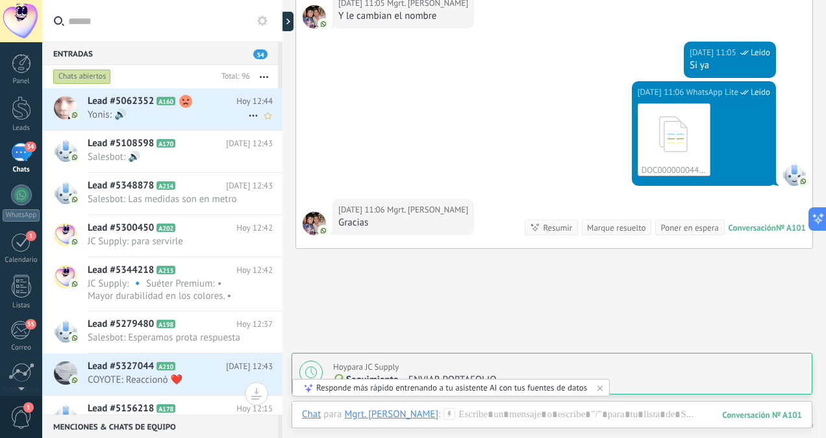
click at [210, 118] on span "Yonis: 🔊" at bounding box center [168, 114] width 160 height 12
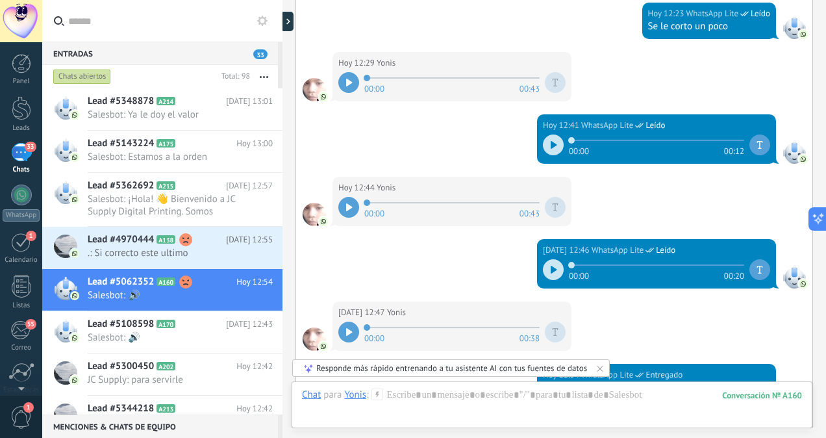
scroll to position [1478, 0]
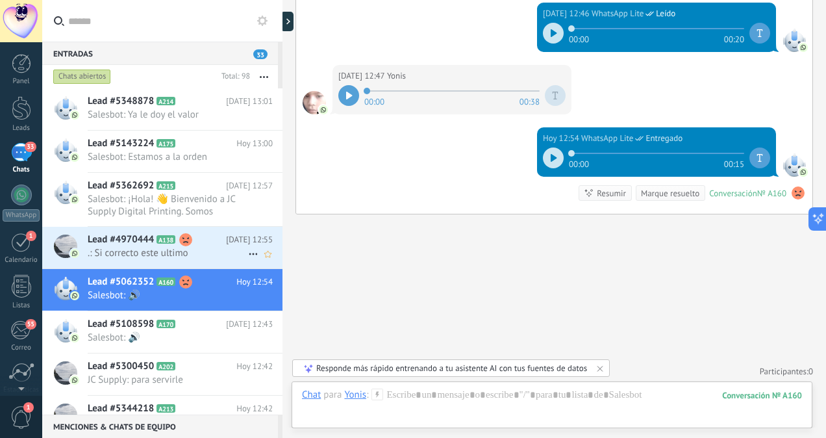
click at [182, 253] on span ".: Si correcto este ultimo" at bounding box center [168, 253] width 160 height 12
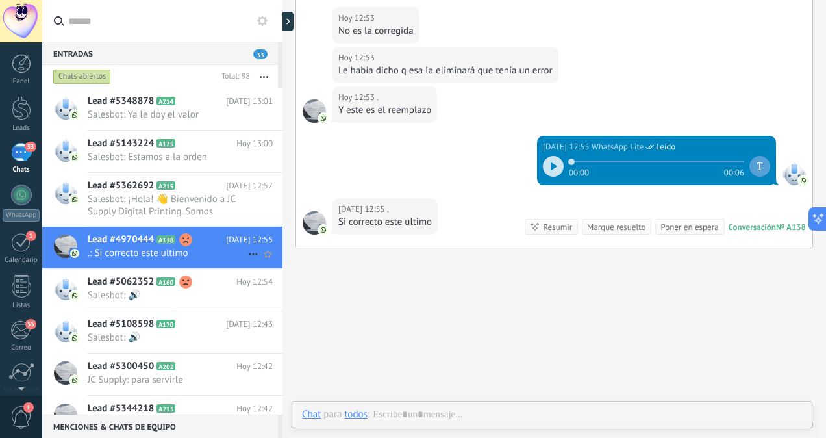
scroll to position [346, 0]
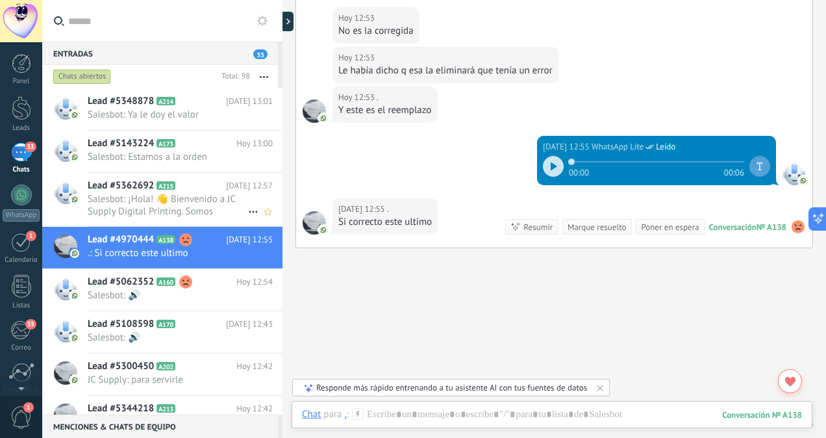
click at [210, 197] on span "Salesbot: ¡Hola! 👋 Bienvenido a JC Supply Digital Printing. Somos especialistas…" at bounding box center [168, 205] width 160 height 25
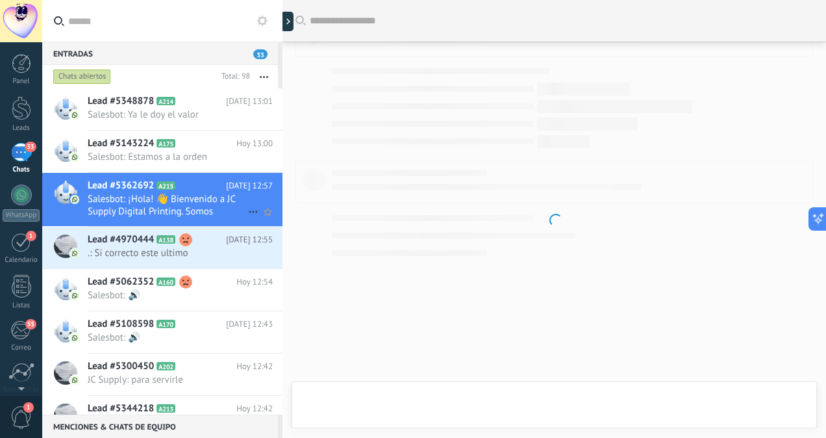
scroll to position [346, 0]
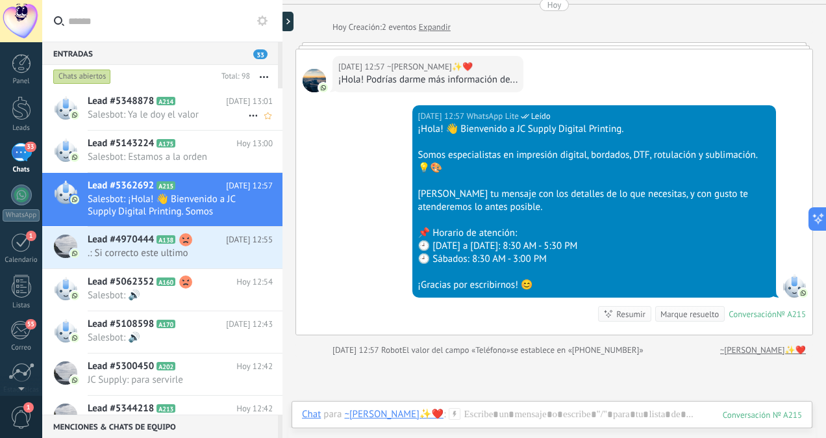
click at [172, 120] on span "Salesbot: Ya le doy el valor" at bounding box center [168, 114] width 160 height 12
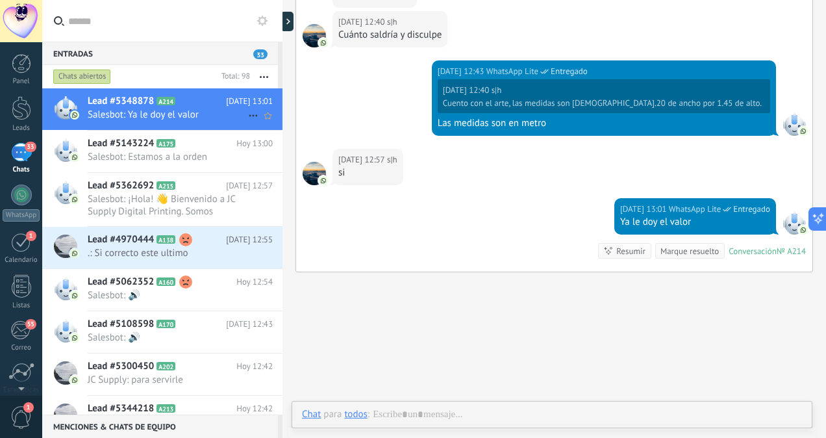
scroll to position [346, 0]
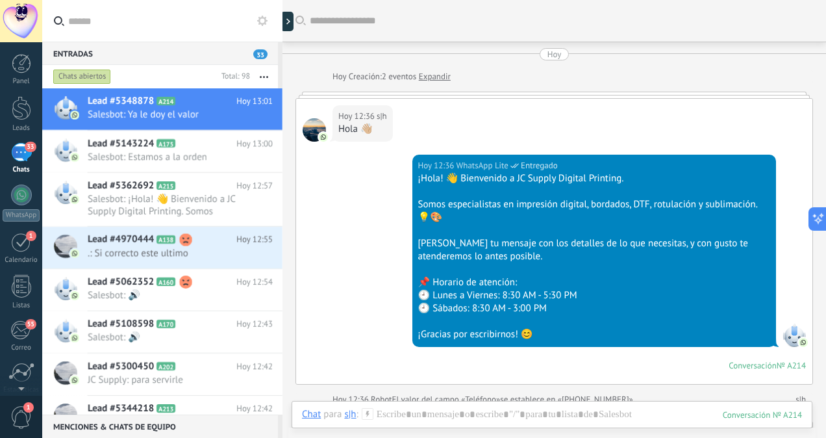
scroll to position [12, 0]
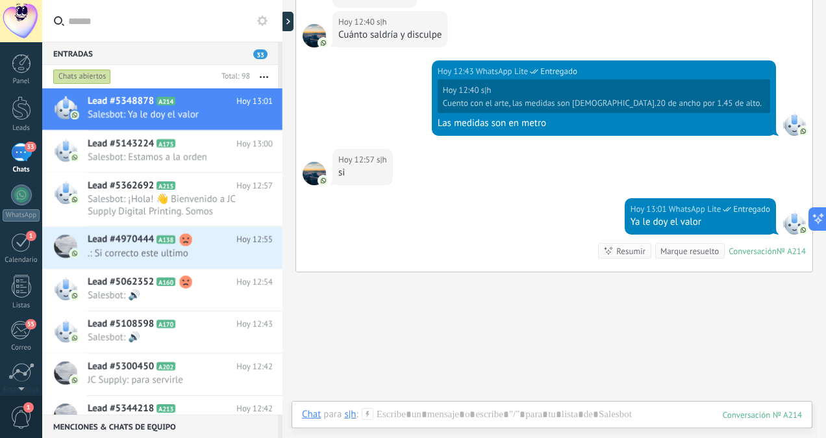
click at [280, 108] on div "Entradas 33 Chats abiertos Total: 98 Silenciar Acciones múltiples Ordenar Más r…" at bounding box center [434, 219] width 784 height 438
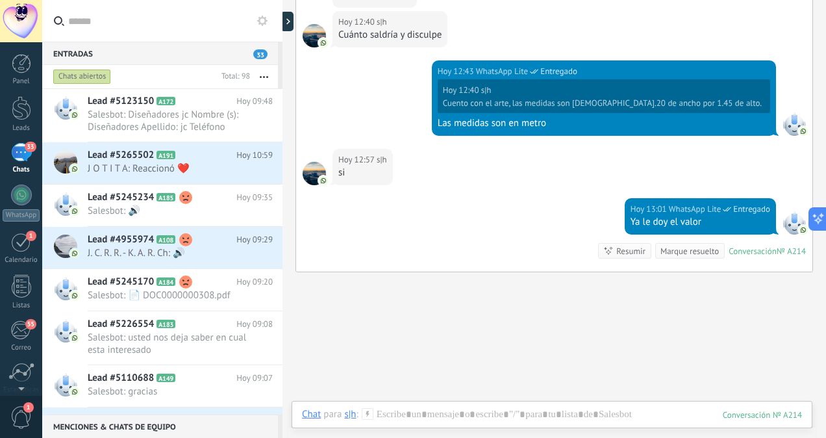
scroll to position [1995, 0]
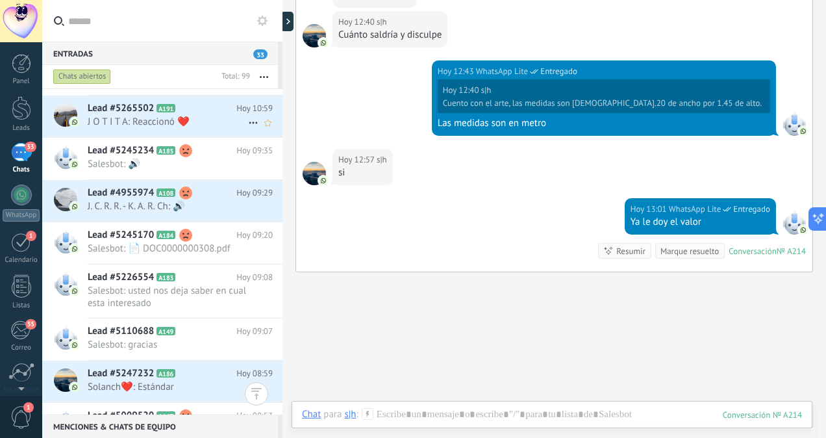
click at [141, 112] on span "Lead #5265502" at bounding box center [121, 108] width 66 height 13
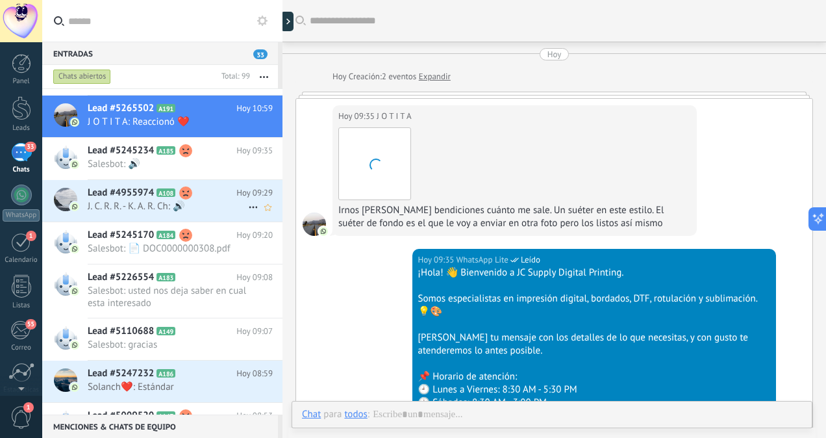
scroll to position [1078, 0]
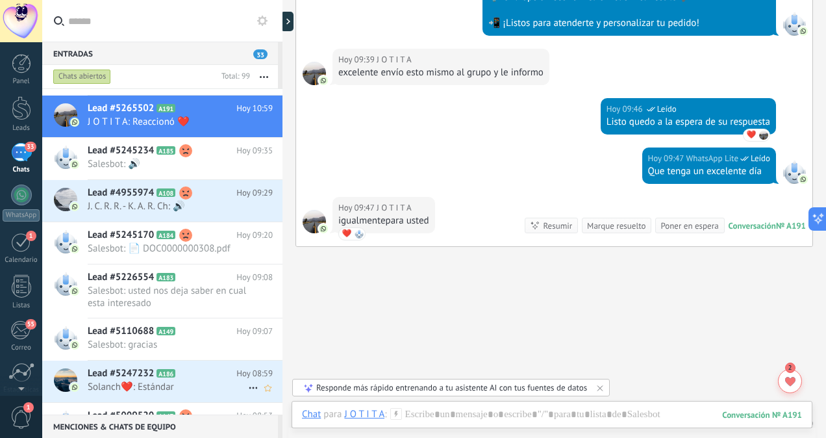
click at [166, 391] on div "Lead #5247232 A186 Hoy 08:59 Solanch❤️: Estándar" at bounding box center [185, 380] width 195 height 41
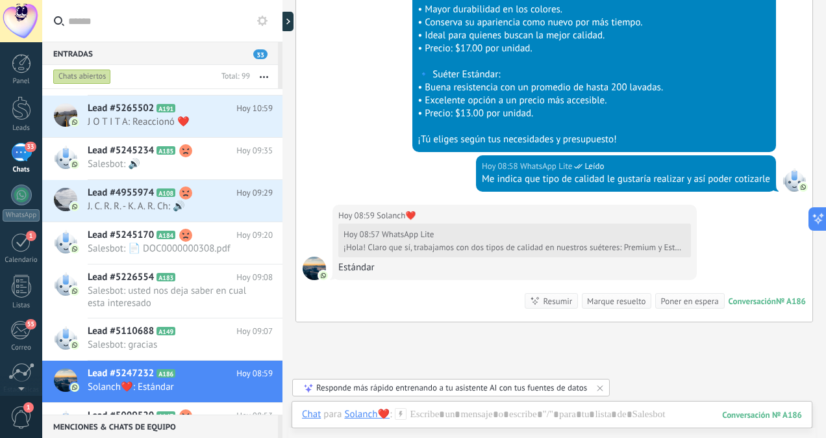
scroll to position [819, 0]
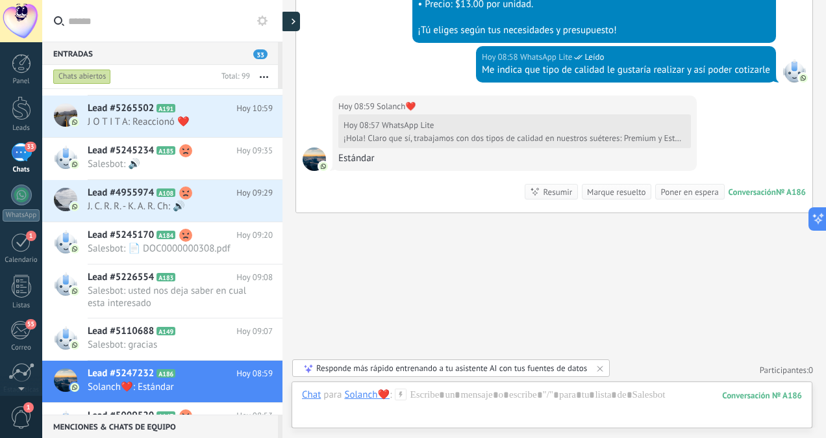
click at [288, 25] on div at bounding box center [290, 21] width 19 height 19
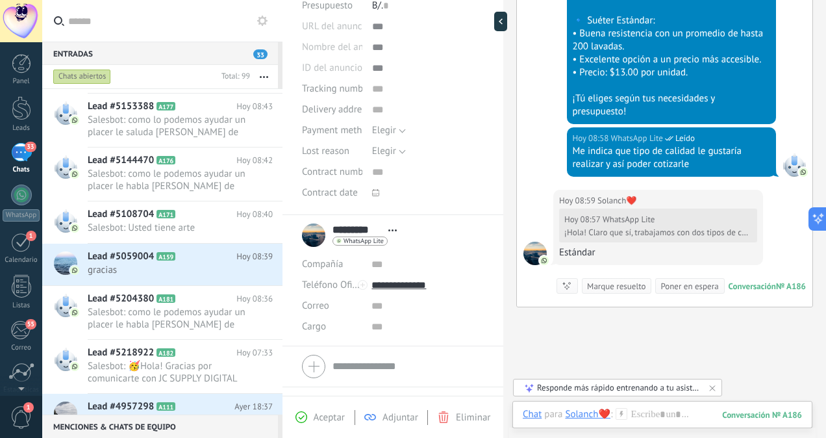
scroll to position [2475, 0]
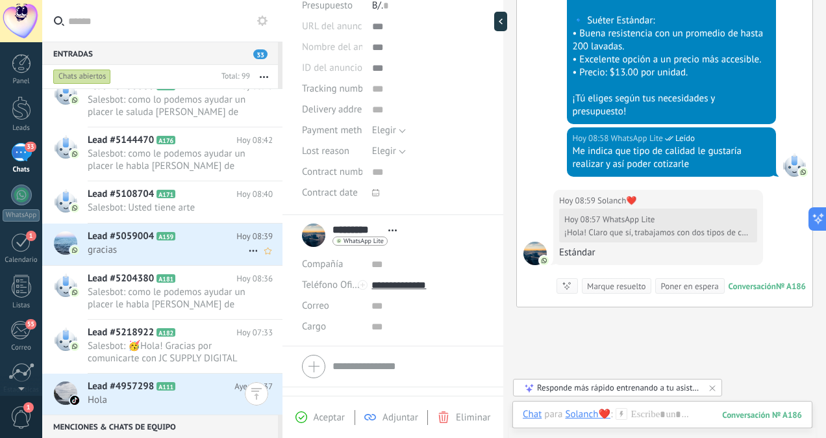
click at [195, 253] on span "gracias" at bounding box center [168, 250] width 160 height 12
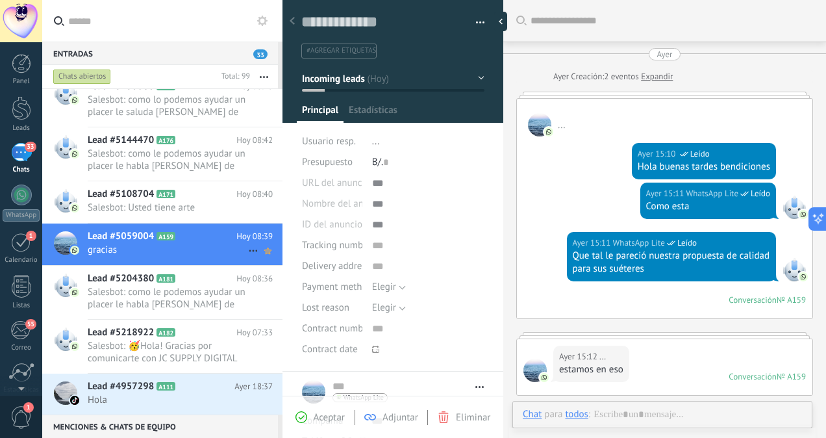
scroll to position [1090, 0]
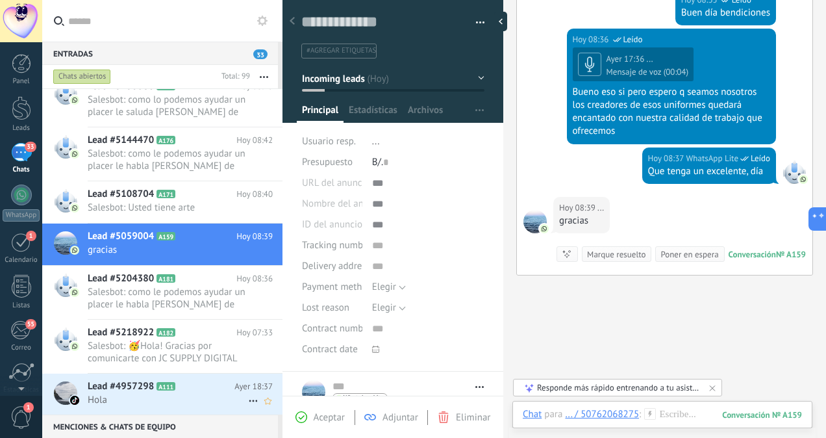
click at [190, 394] on span "Hola" at bounding box center [168, 400] width 160 height 12
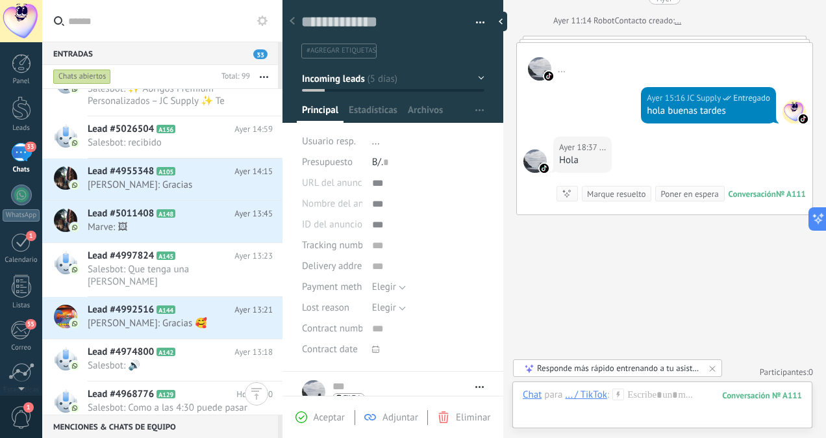
scroll to position [3413, 0]
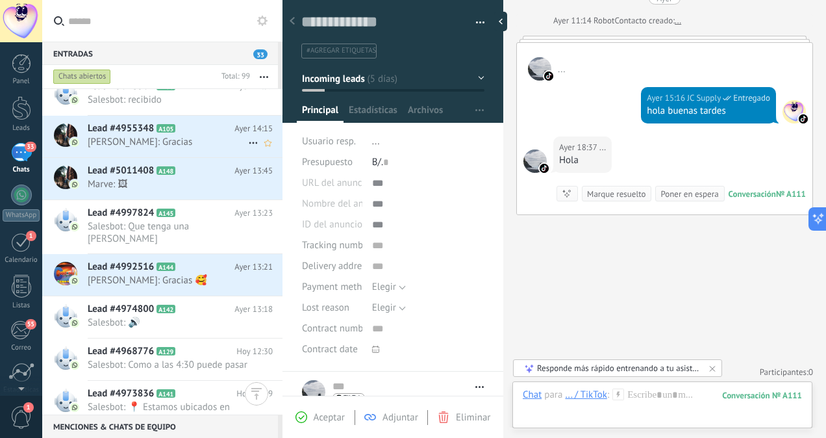
click at [192, 142] on span "[PERSON_NAME]: Gracias" at bounding box center [168, 142] width 160 height 12
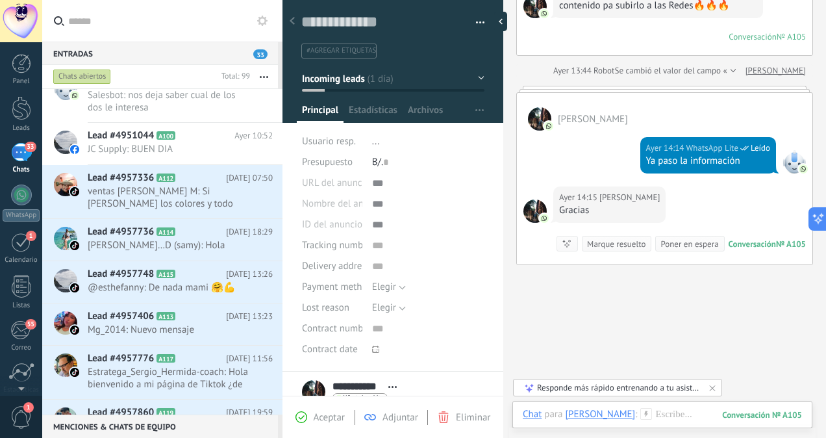
scroll to position [3911, 0]
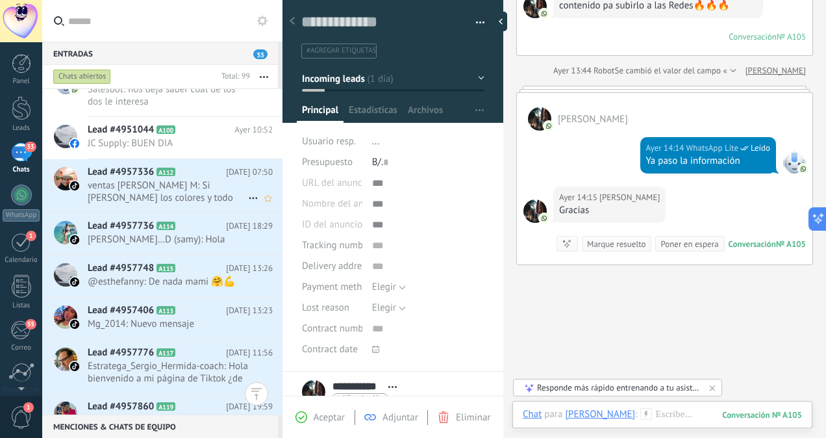
click at [148, 182] on span "ventas [PERSON_NAME] M: Si [PERSON_NAME] los colores y todo" at bounding box center [168, 191] width 160 height 25
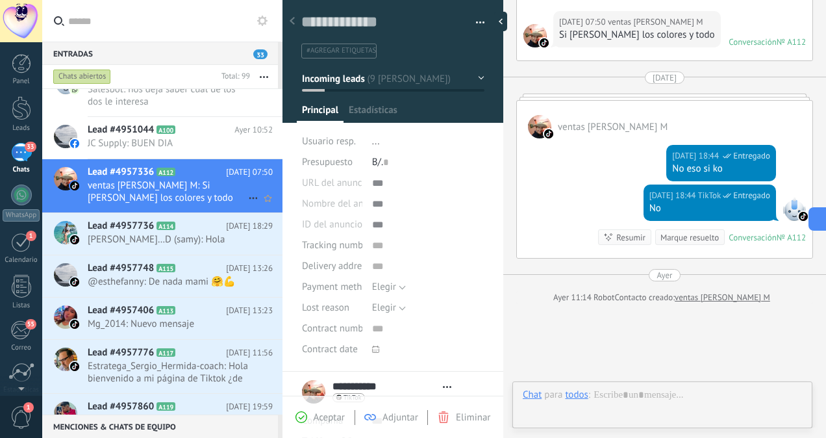
scroll to position [346, 0]
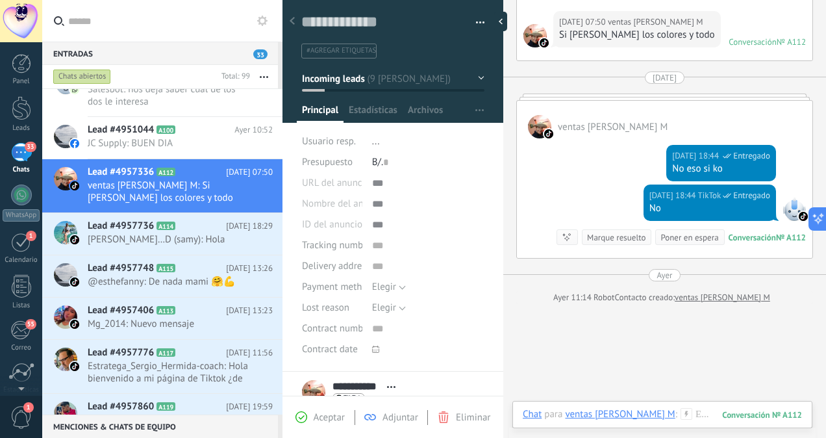
click at [449, 422] on icon at bounding box center [444, 417] width 12 height 12
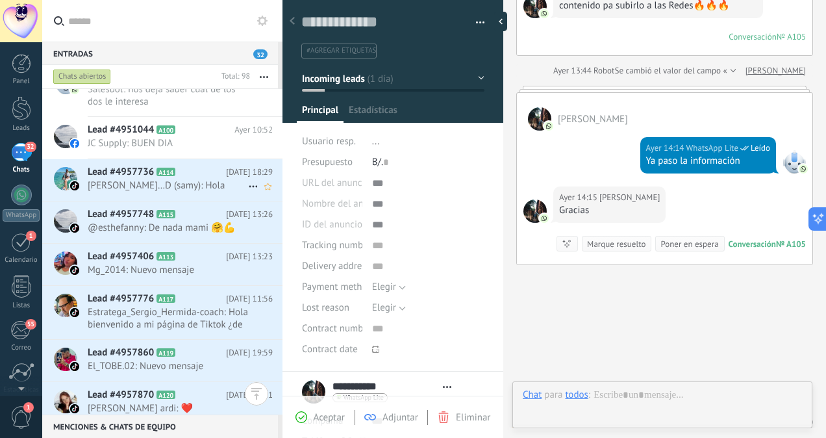
scroll to position [19, 0]
click at [190, 190] on div "Lead #4957736 A114 [DATE] 18:29 [PERSON_NAME]…D (samy): Hola" at bounding box center [185, 179] width 195 height 41
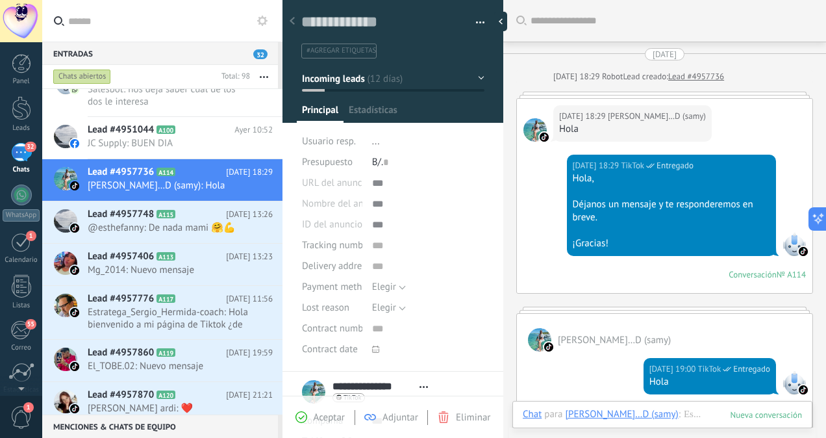
scroll to position [149, 0]
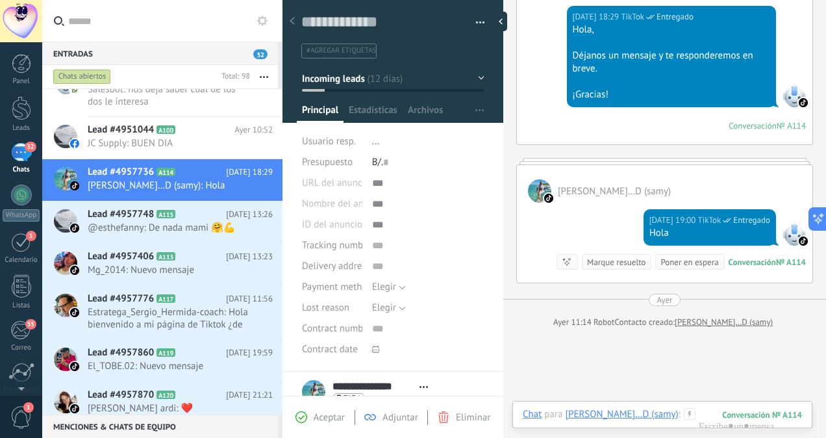
click at [459, 420] on span "Eliminar" at bounding box center [473, 417] width 34 height 12
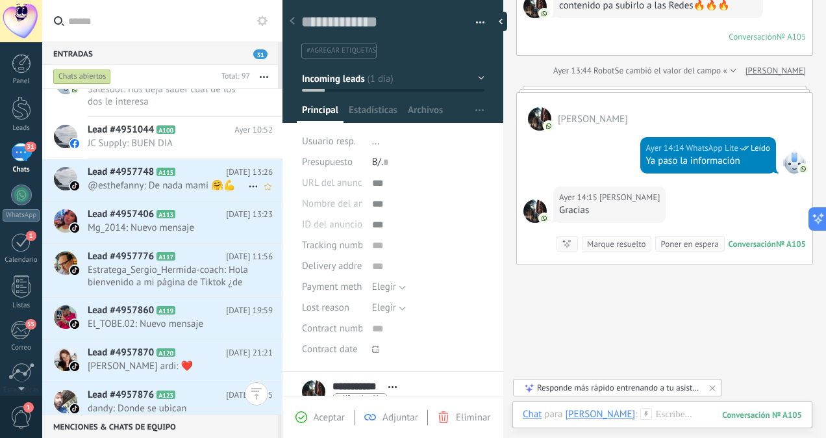
click at [196, 186] on span "@esthefanny: De nada mami 🤗💪" at bounding box center [168, 185] width 160 height 12
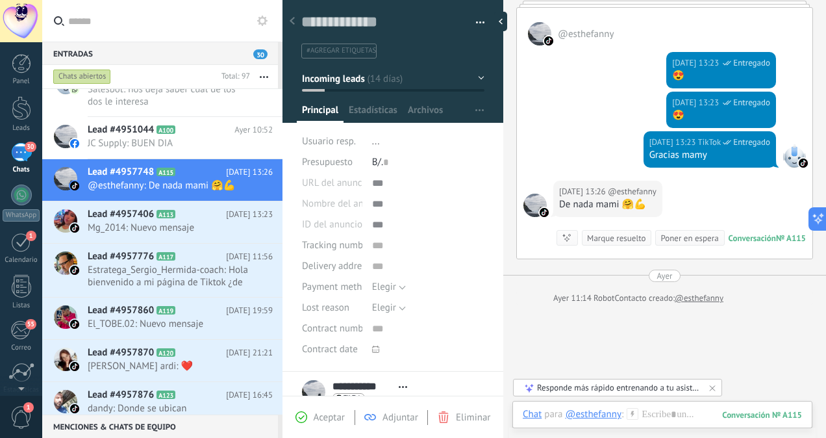
click at [460, 424] on div "Aceptar Adjuntar Eliminar" at bounding box center [393, 417] width 214 height 15
click at [453, 418] on div "Eliminar" at bounding box center [464, 417] width 53 height 12
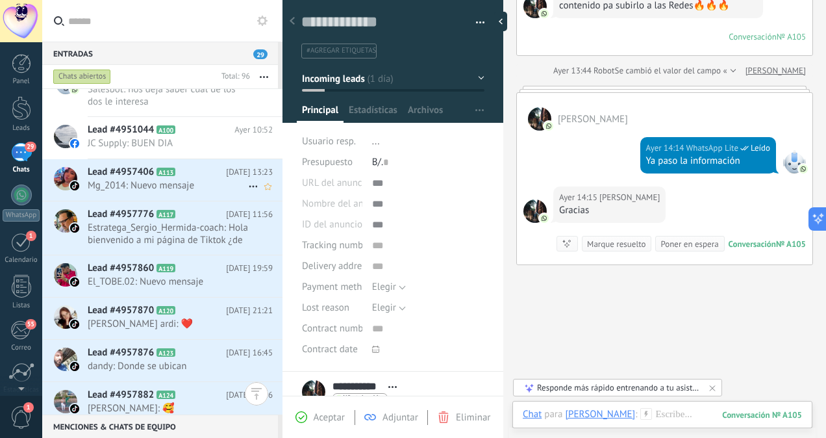
click at [208, 182] on span "Mg_2014: Nuevo mensaje" at bounding box center [168, 185] width 160 height 12
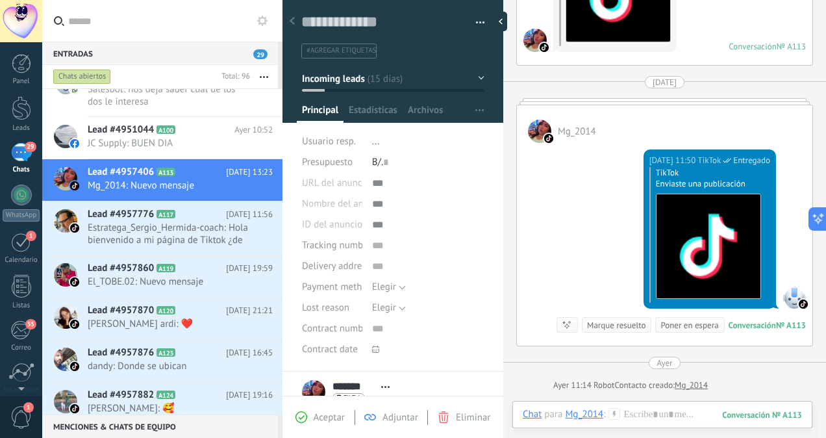
click at [461, 417] on span "Eliminar" at bounding box center [473, 417] width 34 height 12
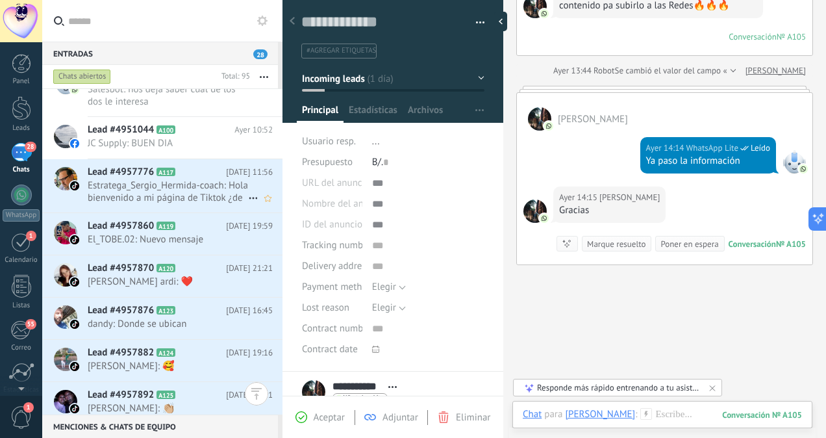
click at [165, 181] on span "Estratega_Sergio_Hermida-coach: Hola bienvenido a mi página de Tiktok ¿de dónde…" at bounding box center [168, 191] width 160 height 25
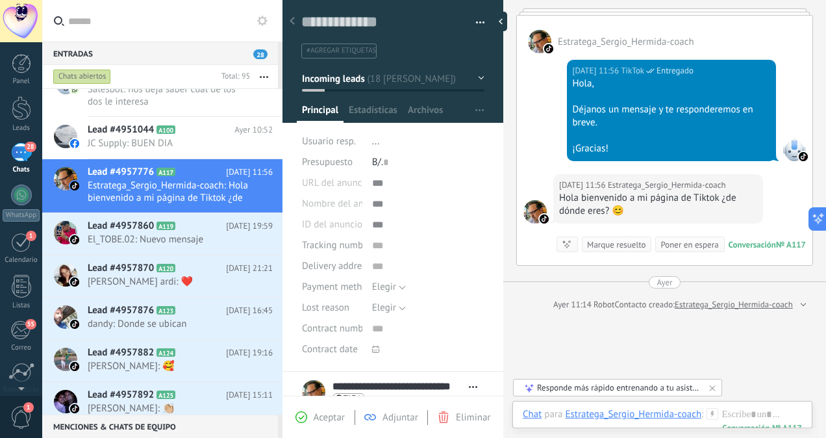
click at [446, 409] on div "Aceptar Adjuntar Eliminar" at bounding box center [393, 417] width 221 height 42
click at [449, 417] on div "Eliminar" at bounding box center [464, 417] width 53 height 12
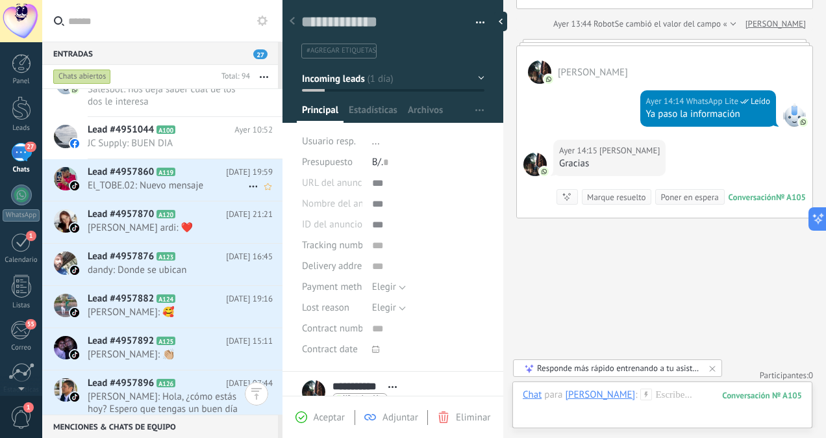
click at [175, 179] on span "El_TOBE.02: Nuevo mensaje" at bounding box center [168, 185] width 160 height 12
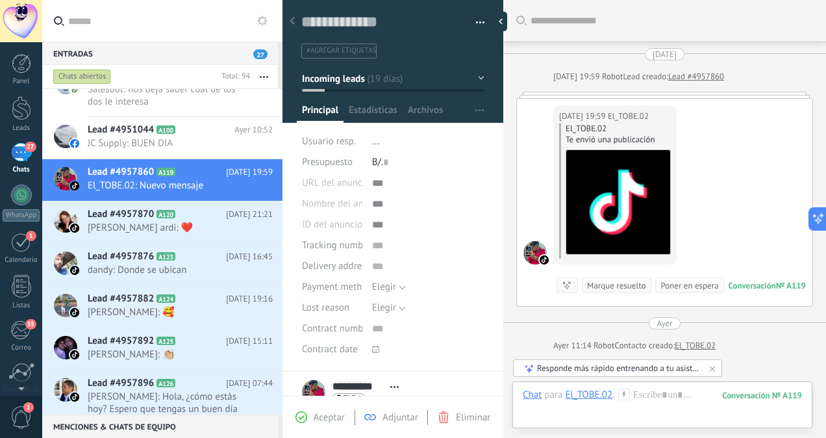
click at [467, 418] on span "Eliminar" at bounding box center [473, 417] width 34 height 12
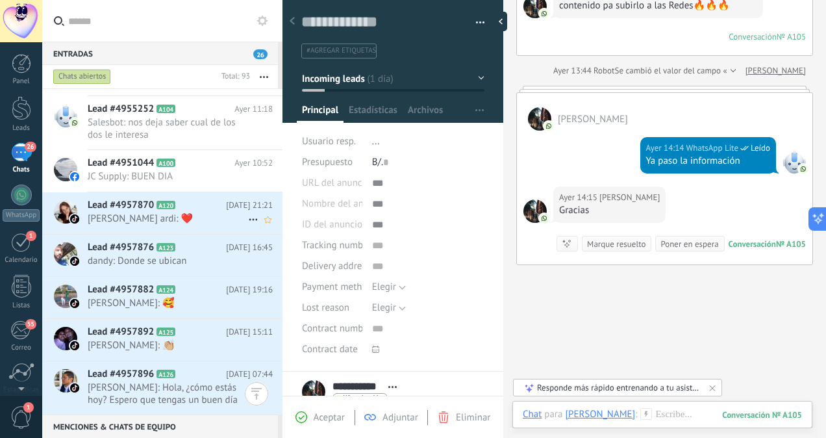
click at [190, 208] on icon at bounding box center [185, 205] width 13 height 13
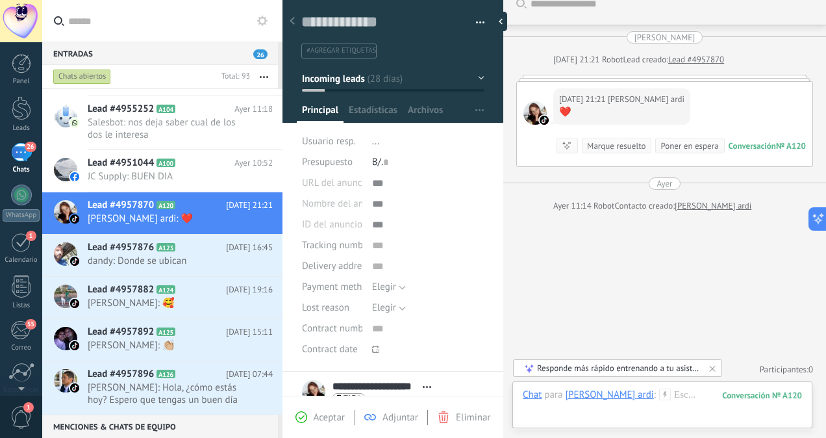
click at [446, 424] on div "Aceptar Adjuntar Eliminar" at bounding box center [393, 417] width 221 height 42
click at [460, 422] on span "Eliminar" at bounding box center [473, 417] width 34 height 12
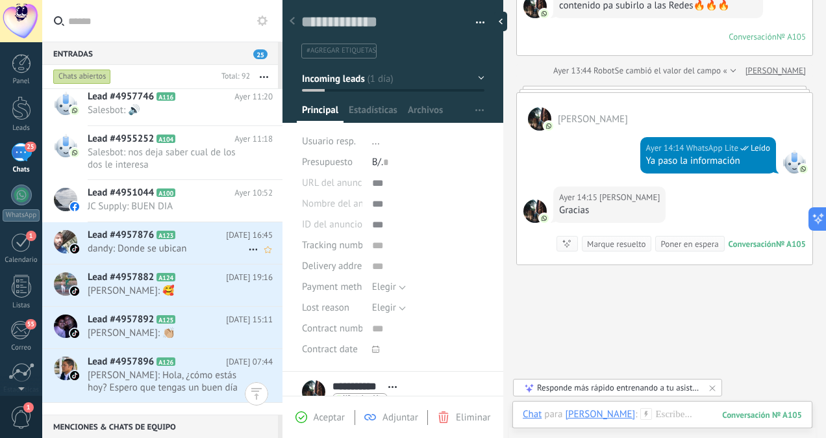
click at [190, 255] on span "dandy: Donde se ubican" at bounding box center [168, 248] width 160 height 12
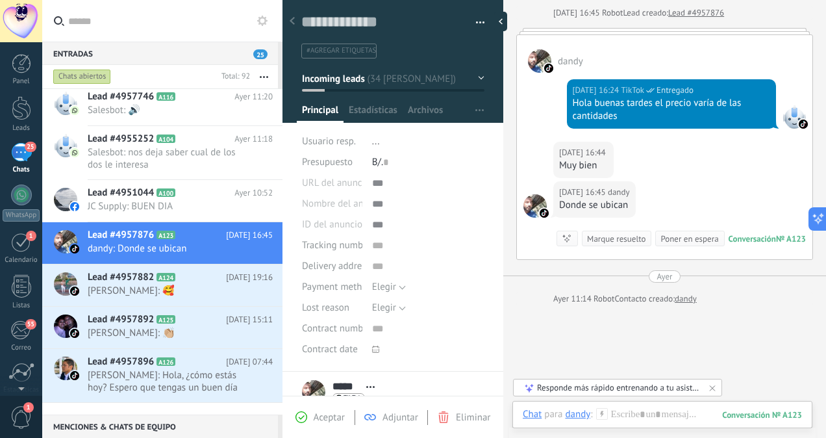
click at [452, 416] on div "Eliminar" at bounding box center [464, 417] width 53 height 12
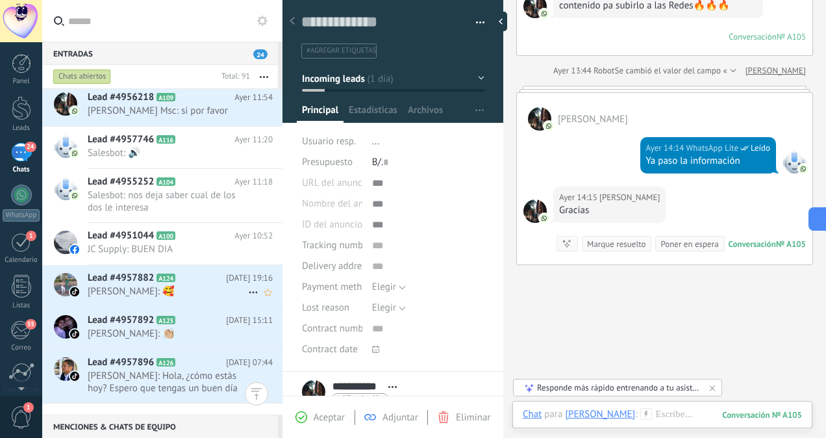
click at [170, 297] on span "[PERSON_NAME]: 🥰" at bounding box center [168, 291] width 160 height 12
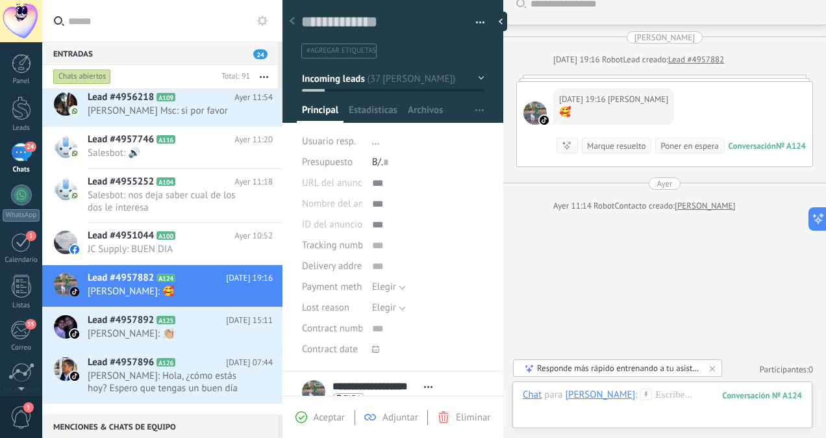
click at [446, 416] on icon at bounding box center [444, 417] width 12 height 12
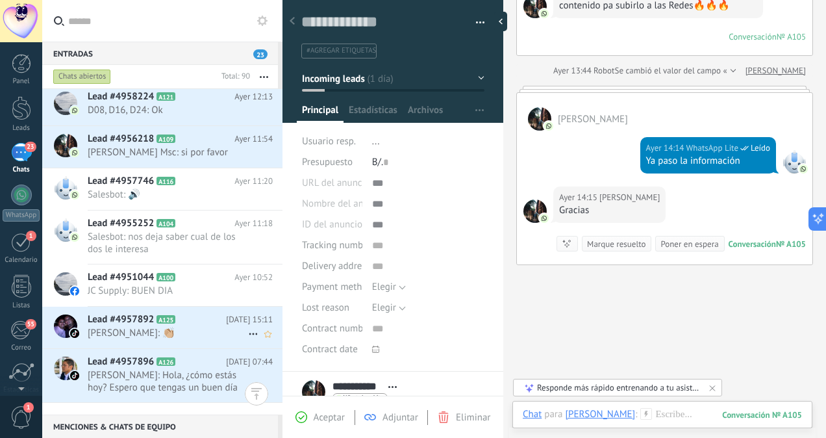
click at [177, 326] on h2 "Lead #4957892 A125" at bounding box center [157, 319] width 138 height 13
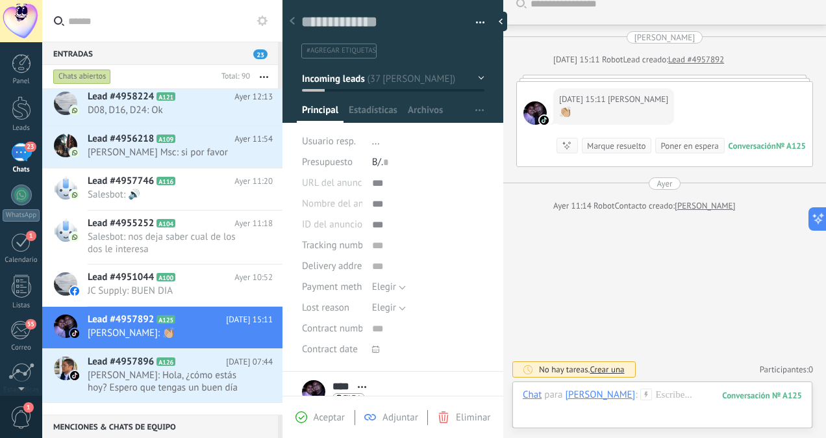
click at [450, 416] on div "Eliminar" at bounding box center [464, 417] width 53 height 12
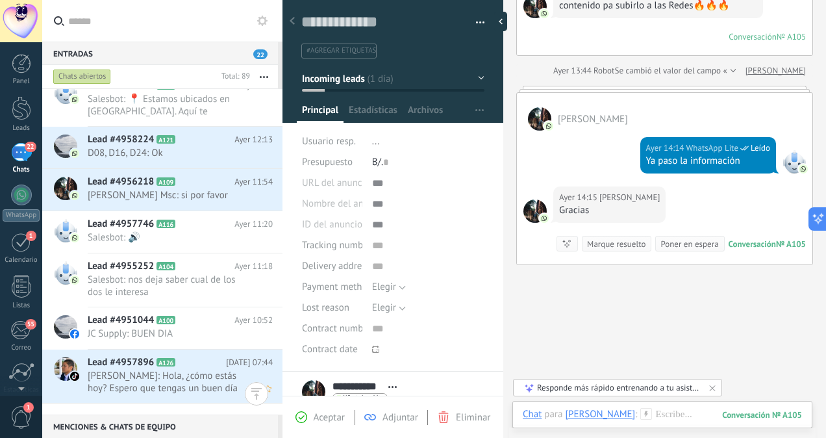
click at [183, 388] on span "[PERSON_NAME]: Hola, ¿cómo estás hoy? Espero que tengas un buen día por allá." at bounding box center [168, 382] width 160 height 25
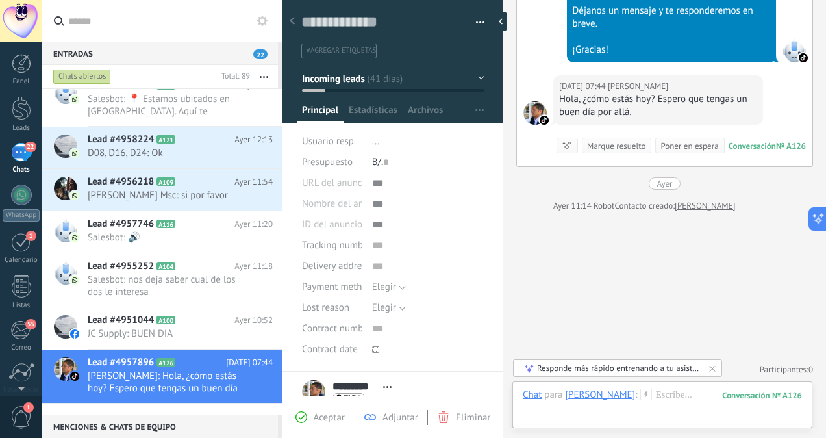
click at [469, 419] on span "Eliminar" at bounding box center [473, 417] width 34 height 12
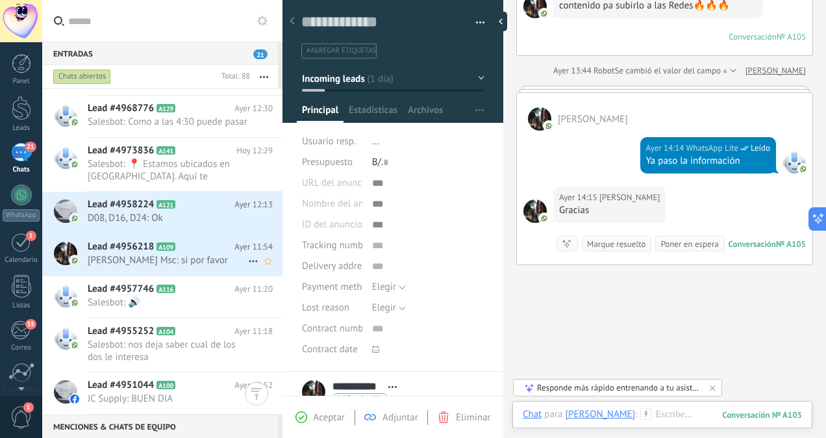
click at [223, 260] on span "[PERSON_NAME] Msc: si por favor" at bounding box center [168, 260] width 160 height 12
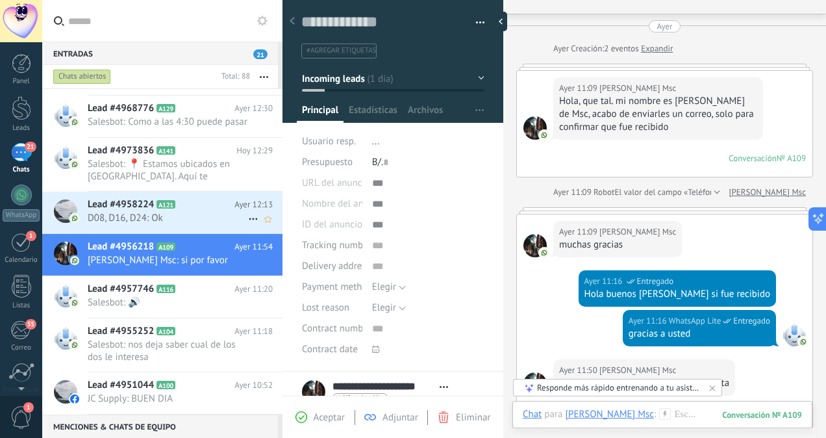
click at [210, 212] on span "D08, D16, D24: Ok" at bounding box center [168, 218] width 160 height 12
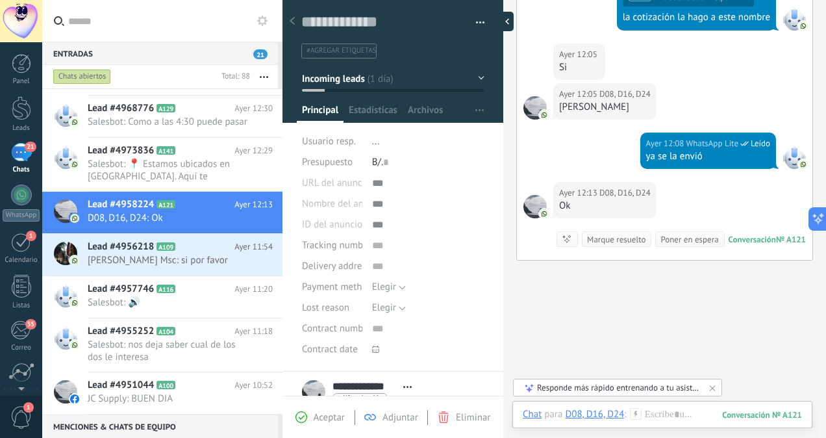
click at [503, 27] on div at bounding box center [503, 21] width 19 height 19
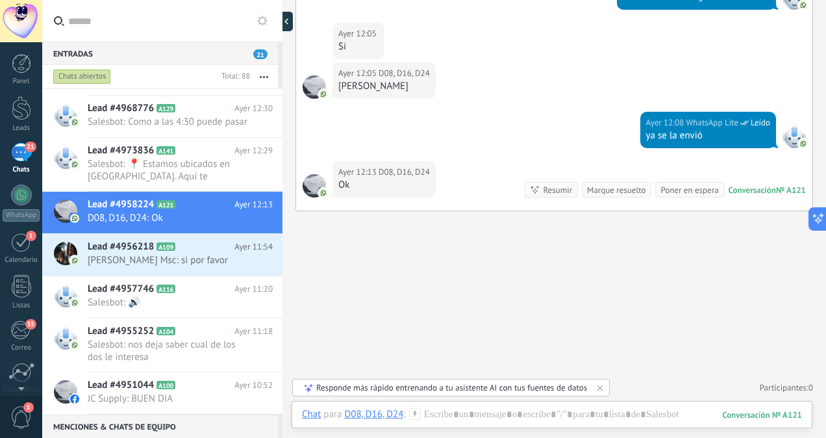
scroll to position [727, 0]
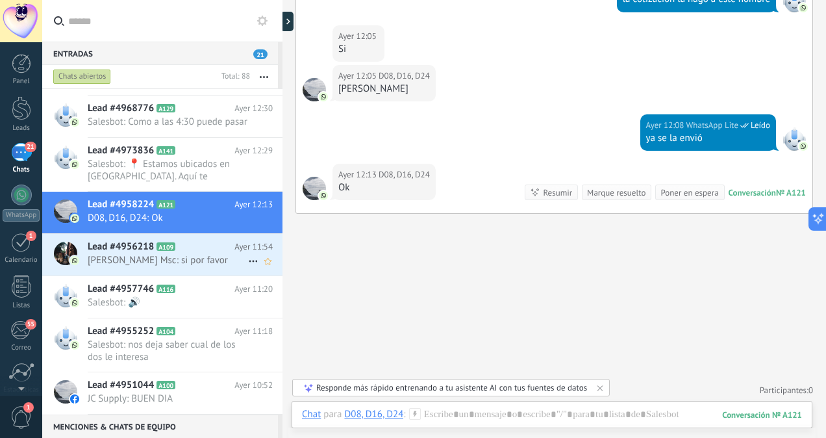
click at [122, 255] on span "[PERSON_NAME] Msc: si por favor" at bounding box center [168, 260] width 160 height 12
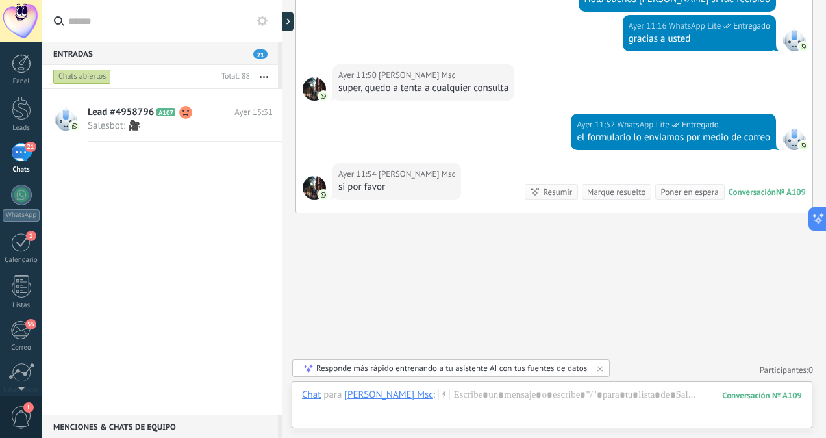
scroll to position [2632, 0]
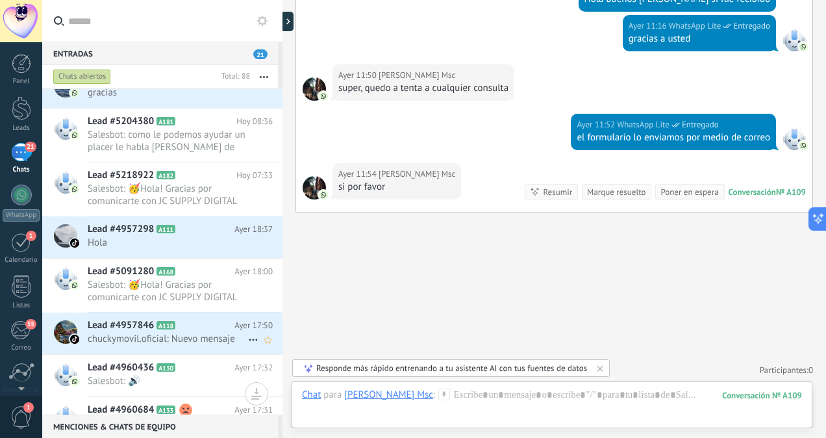
click at [203, 333] on span "chuckymovil.oficial: Nuevo mensaje" at bounding box center [168, 339] width 160 height 12
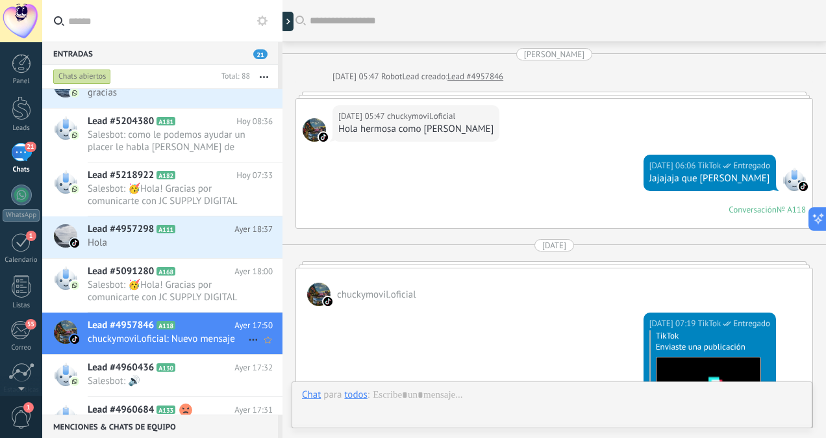
scroll to position [700, 0]
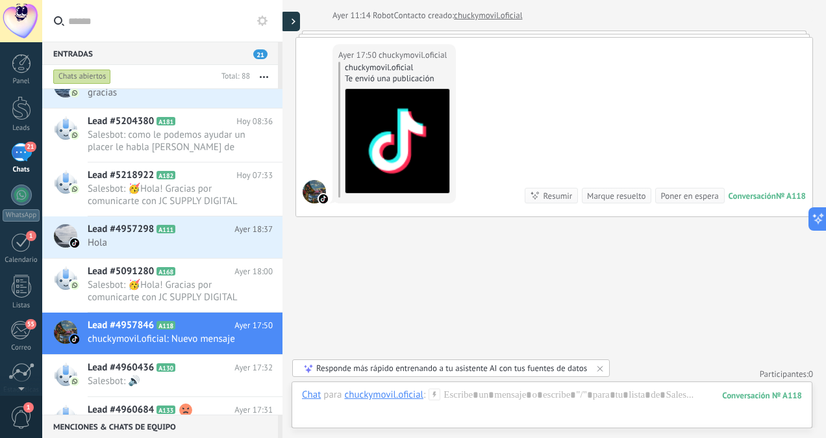
click at [294, 14] on div at bounding box center [290, 21] width 19 height 19
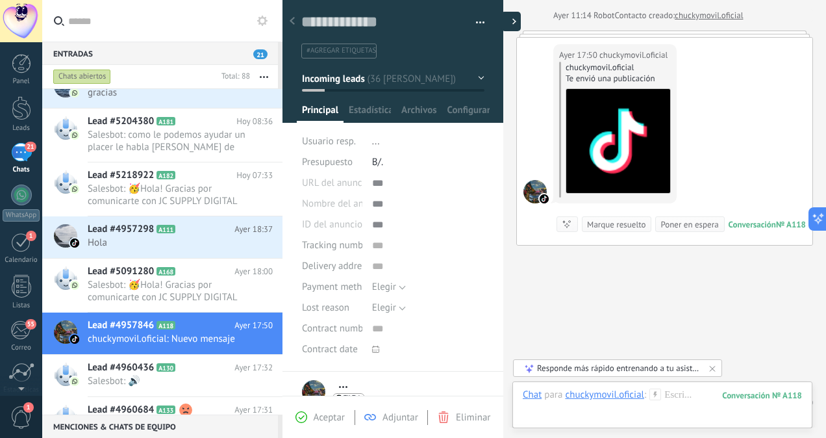
scroll to position [19, 0]
click at [444, 413] on icon at bounding box center [444, 417] width 12 height 12
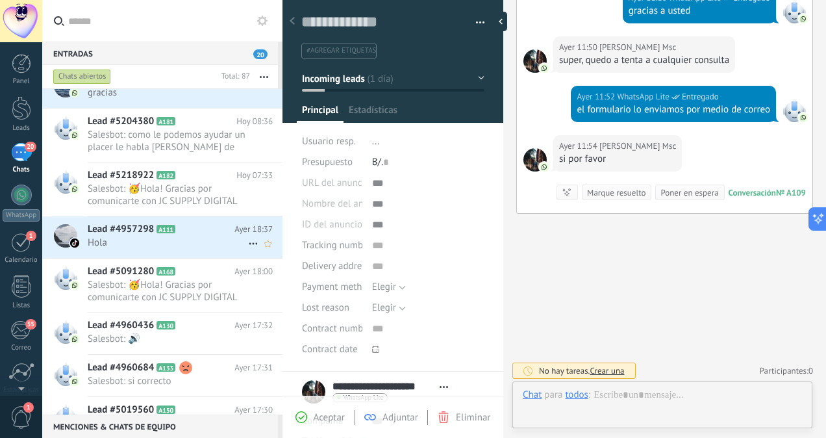
scroll to position [19, 0]
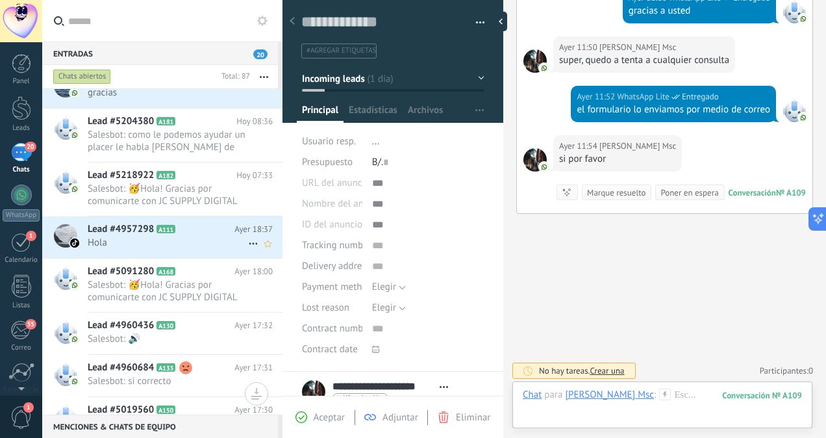
click at [197, 233] on h2 "Lead #4957298 A111" at bounding box center [161, 229] width 147 height 13
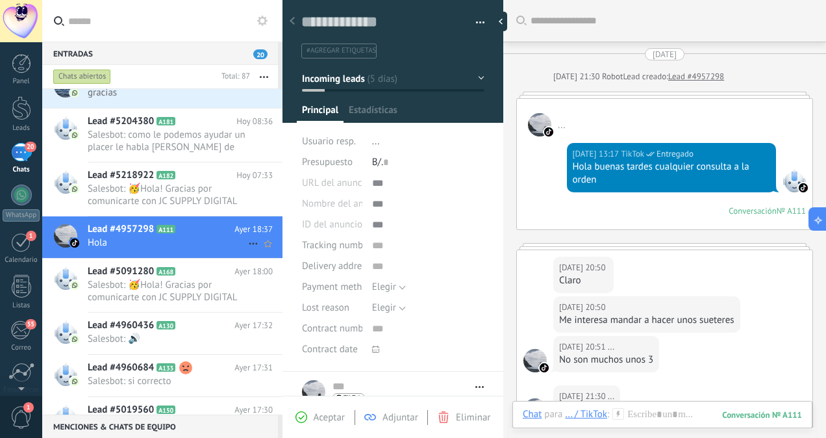
scroll to position [483, 0]
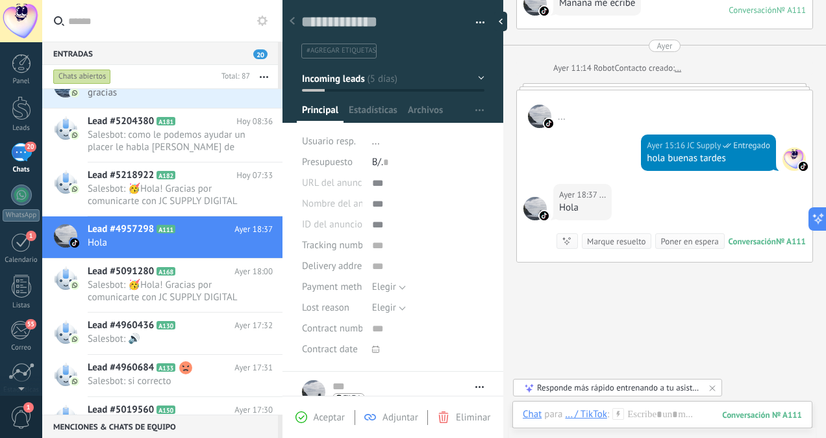
click at [451, 418] on div "Eliminar" at bounding box center [464, 417] width 53 height 12
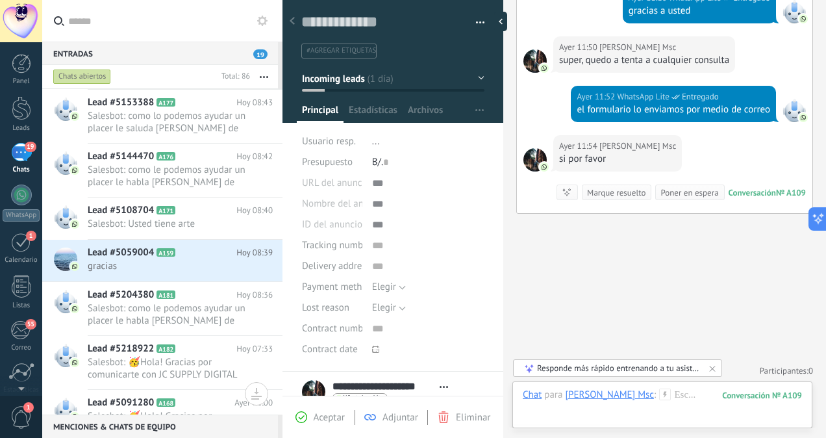
scroll to position [2368, 0]
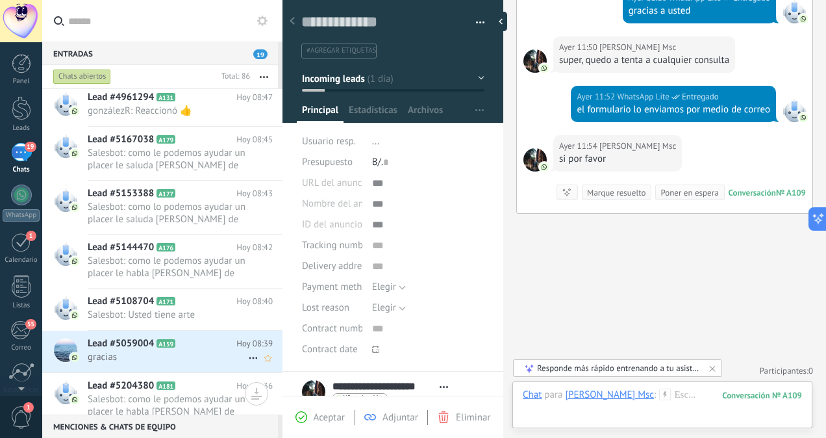
click at [203, 342] on h2 "Lead #5059004 A159" at bounding box center [162, 343] width 149 height 13
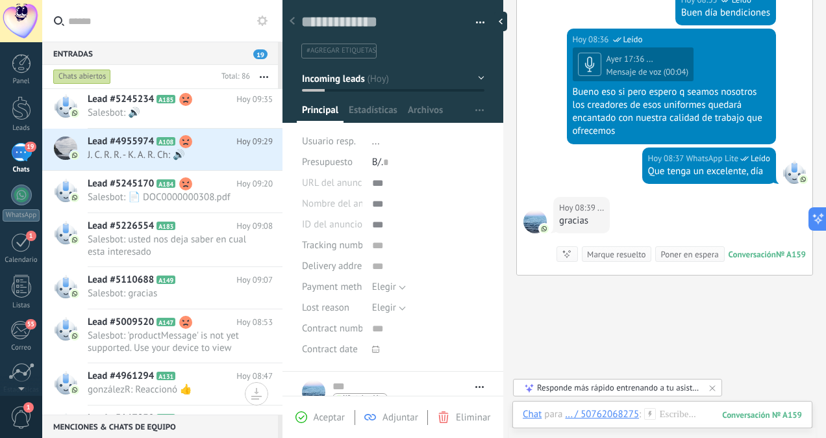
scroll to position [2083, 0]
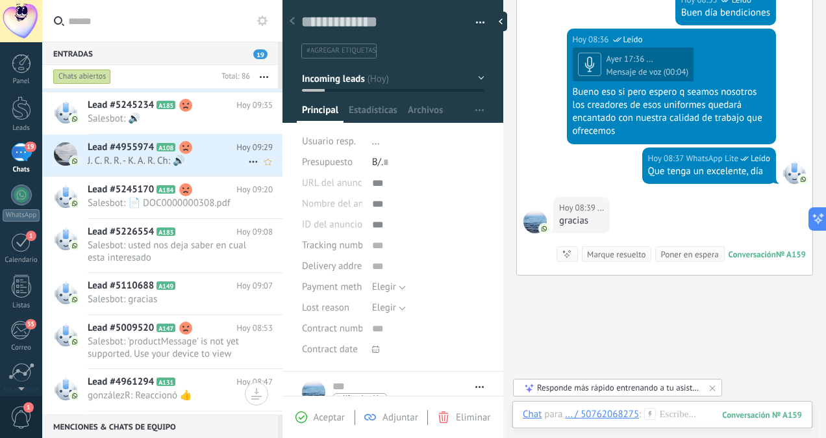
click at [205, 165] on span "J. C. R. R. - K. A. R. Ch: 🔊" at bounding box center [168, 161] width 160 height 12
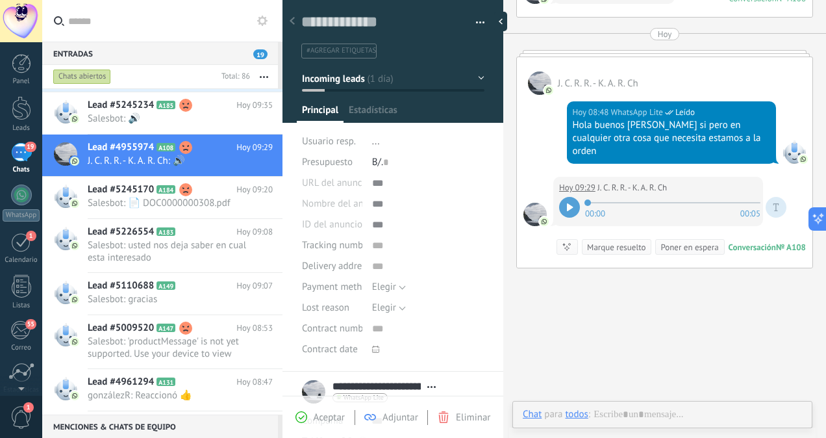
scroll to position [346, 0]
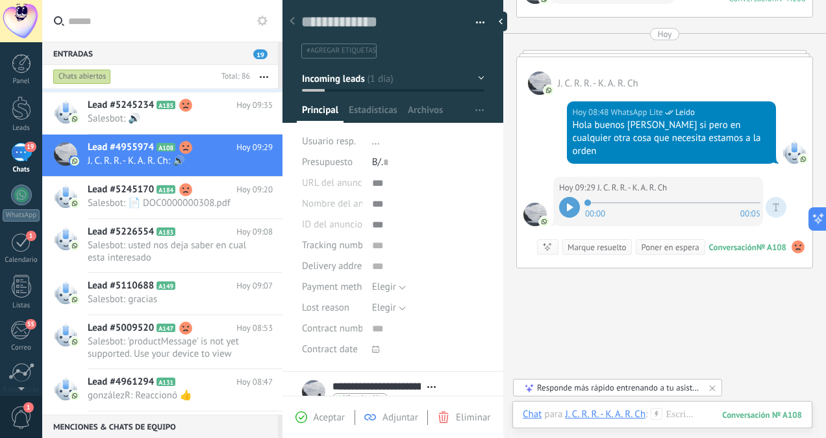
click at [572, 203] on icon at bounding box center [570, 207] width 6 height 8
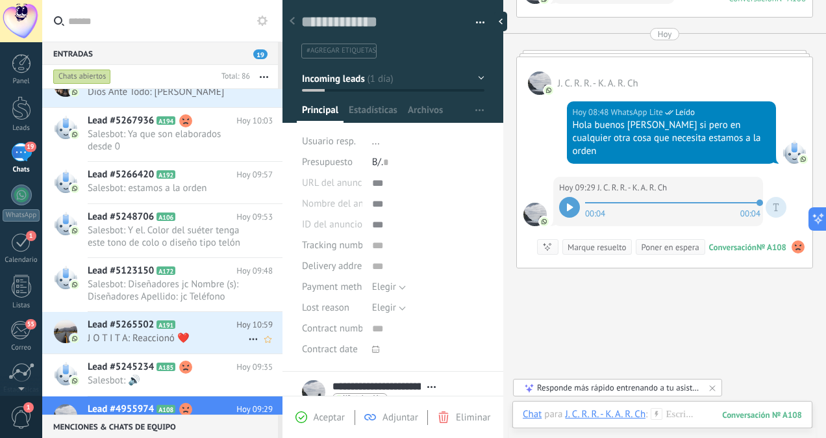
click at [201, 346] on div "Lead #5265502 A191 Hoy 10:59 J O T I T A: Reaccionó ❤️" at bounding box center [185, 332] width 195 height 41
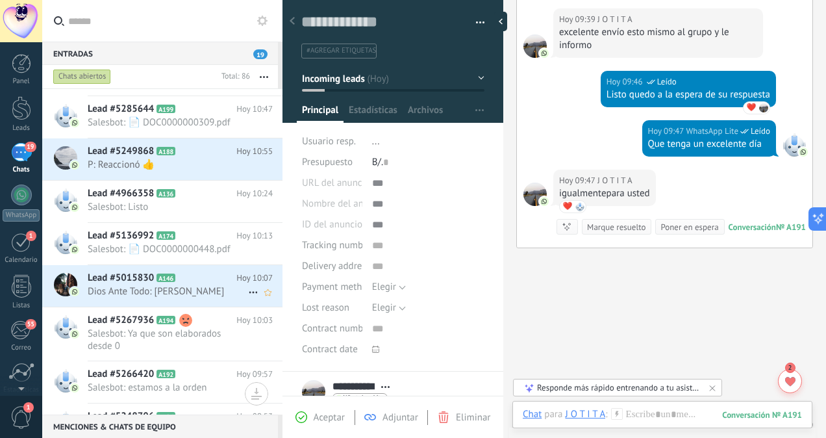
click at [191, 277] on icon at bounding box center [185, 278] width 13 height 13
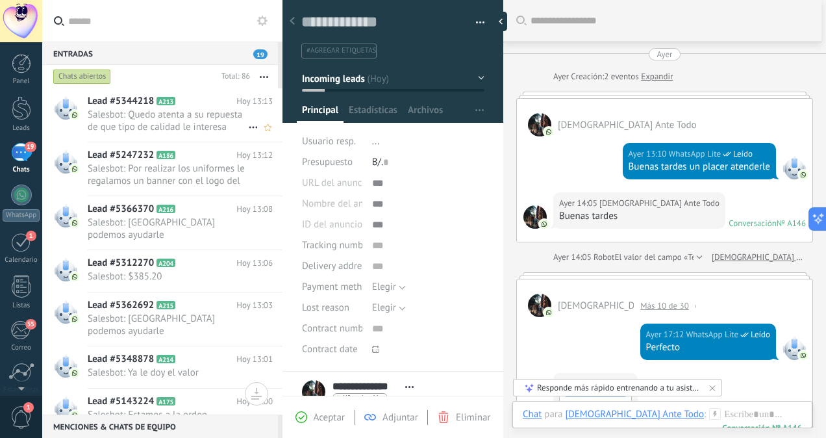
click at [185, 130] on span "Salesbot: Quedo atenta a su repuesta de que tipo de calidad le interesa realizar" at bounding box center [168, 120] width 160 height 25
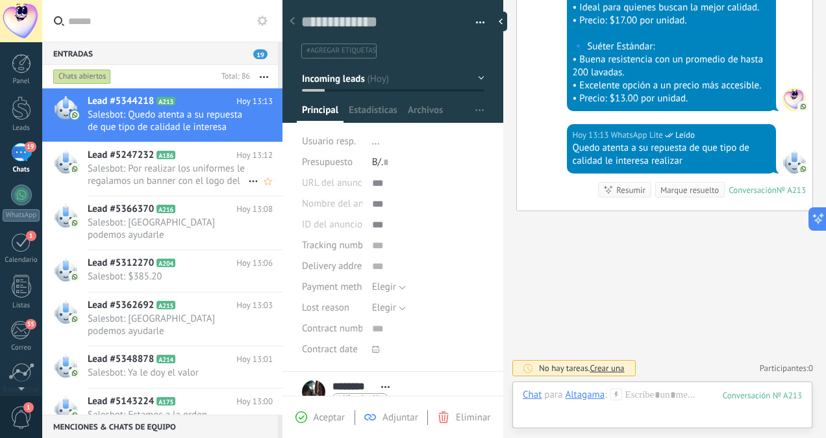
click at [170, 161] on h2 "Lead #5247232 A186" at bounding box center [162, 155] width 149 height 13
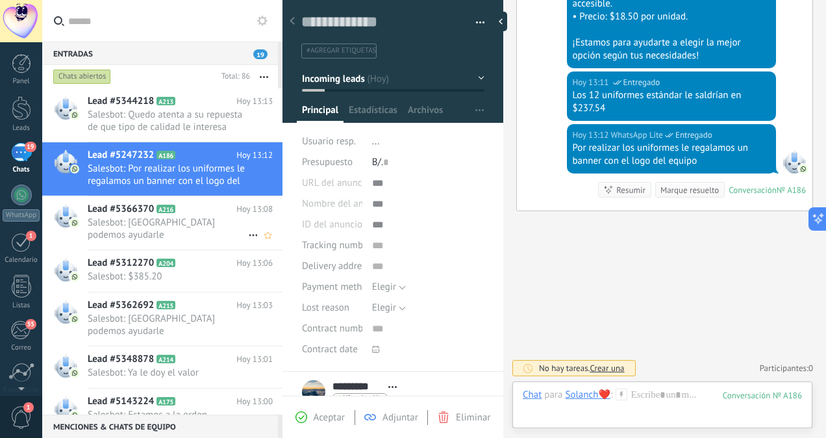
click at [148, 216] on span "Salesbot: [GEOGRAPHIC_DATA] podemos ayudarle" at bounding box center [168, 228] width 160 height 25
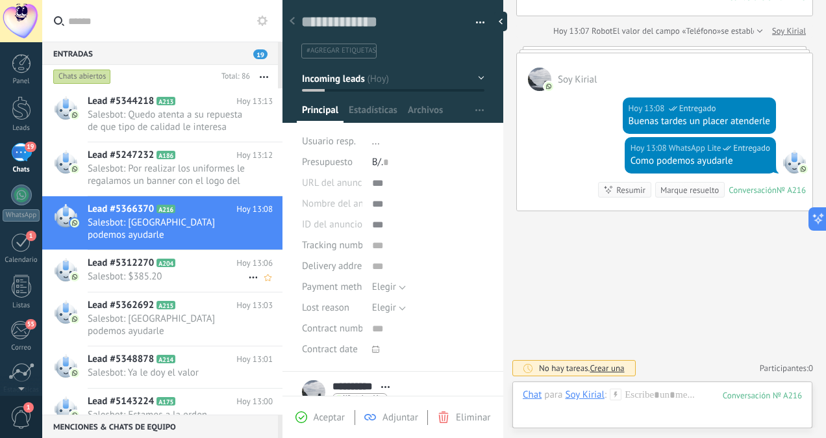
click at [137, 270] on span "Salesbot: $385.20" at bounding box center [168, 276] width 160 height 12
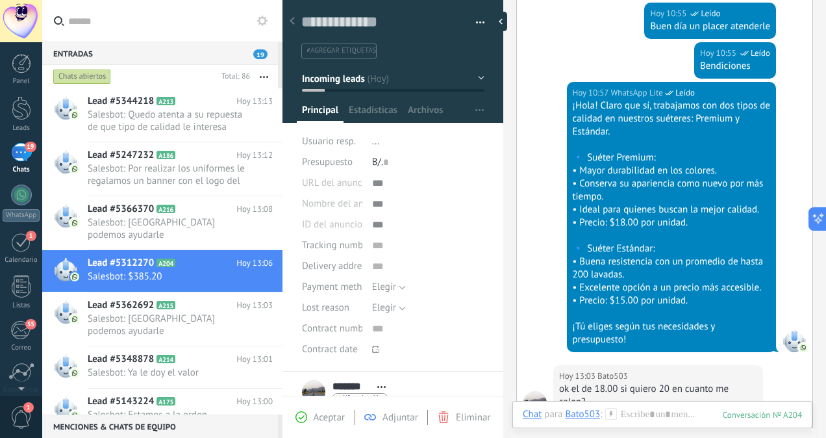
scroll to position [656, 0]
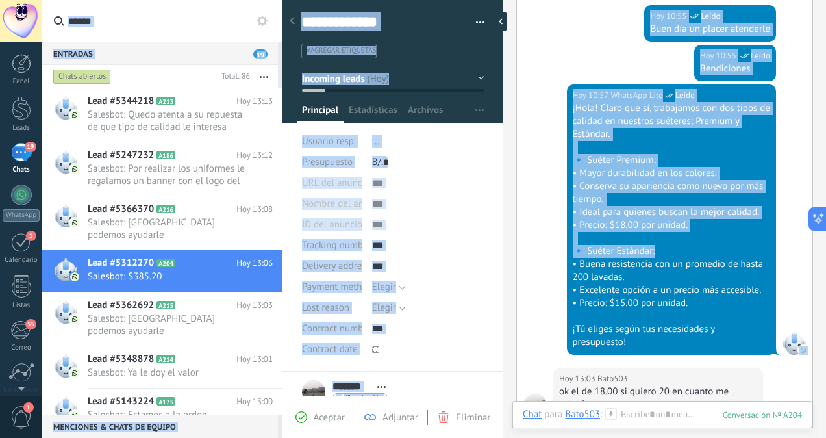
drag, startPoint x: 826, startPoint y: 265, endPoint x: 826, endPoint y: 279, distance: 14.3
click at [826, 279] on html ".abccls-1,.abccls-2{fill-rule:evenodd}.abccls-2{fill:#fff} .abfcls-1{fill:none}…" at bounding box center [413, 219] width 826 height 438
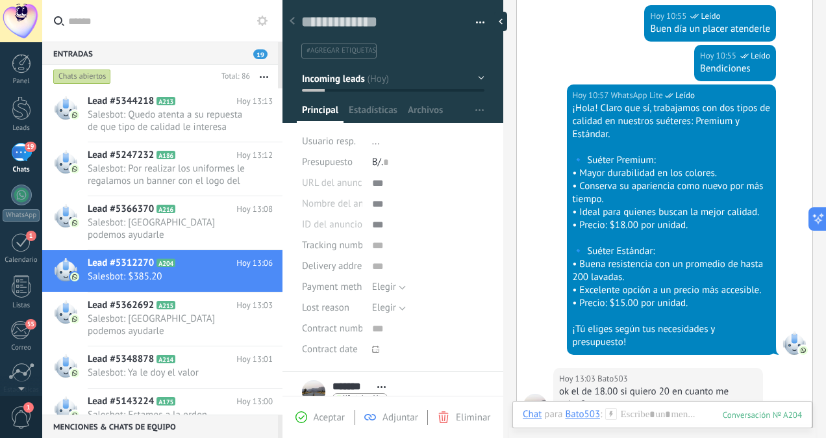
click at [544, 324] on div "Hoy 10:57 WhatsApp Lite Leído ¡Hola! Claro que sí, trabajamos con dos tipos de …" at bounding box center [665, 225] width 296 height 283
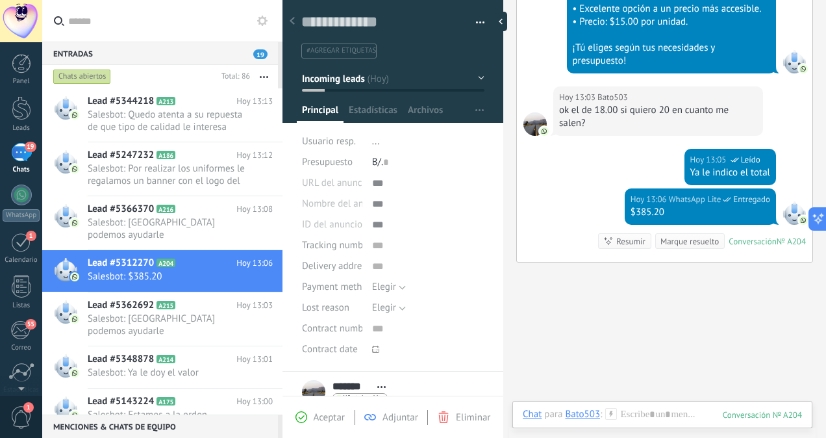
scroll to position [935, 0]
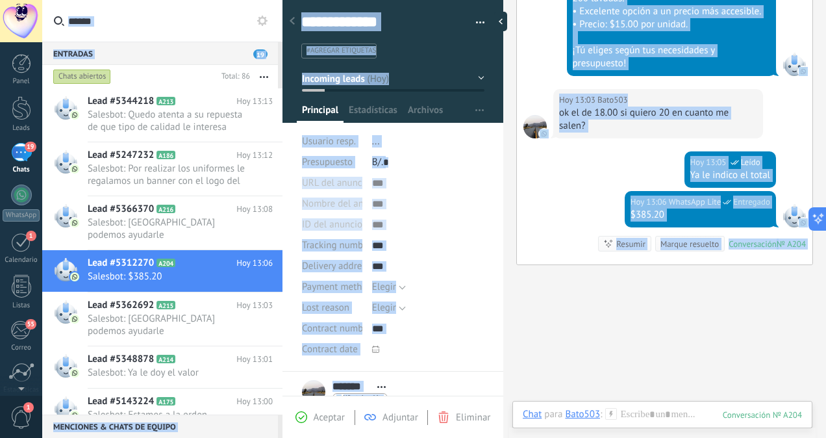
drag, startPoint x: 826, startPoint y: 390, endPoint x: 828, endPoint y: 425, distance: 35.2
click at [826, 425] on html ".abccls-1,.abccls-2{fill-rule:evenodd}.abccls-2{fill:#fff} .abfcls-1{fill:none}…" at bounding box center [413, 219] width 826 height 438
drag, startPoint x: 826, startPoint y: 425, endPoint x: 628, endPoint y: 321, distance: 223.1
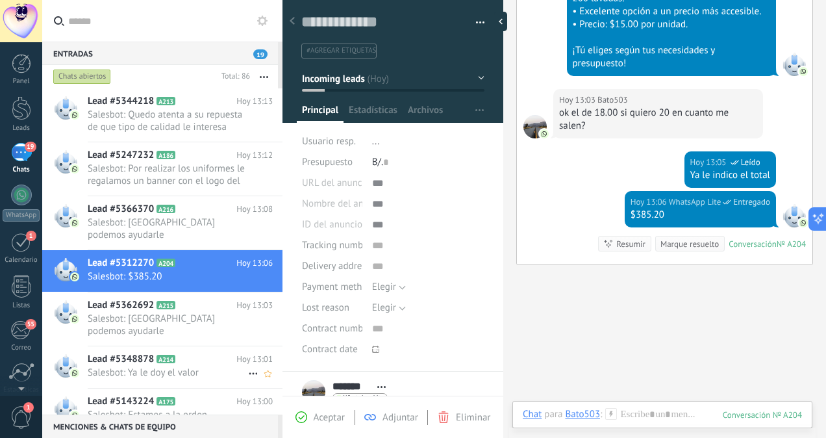
click at [171, 355] on span "A214" at bounding box center [166, 359] width 19 height 8
